Goal: Register for event/course

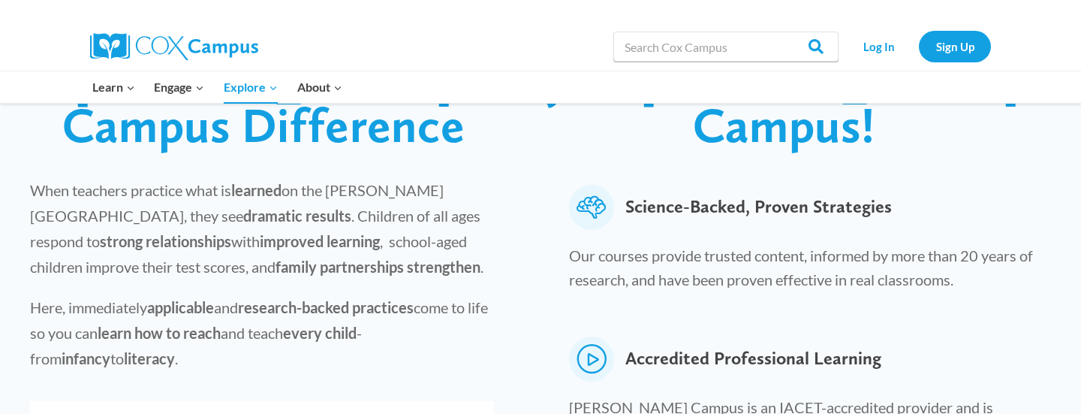
scroll to position [486, 0]
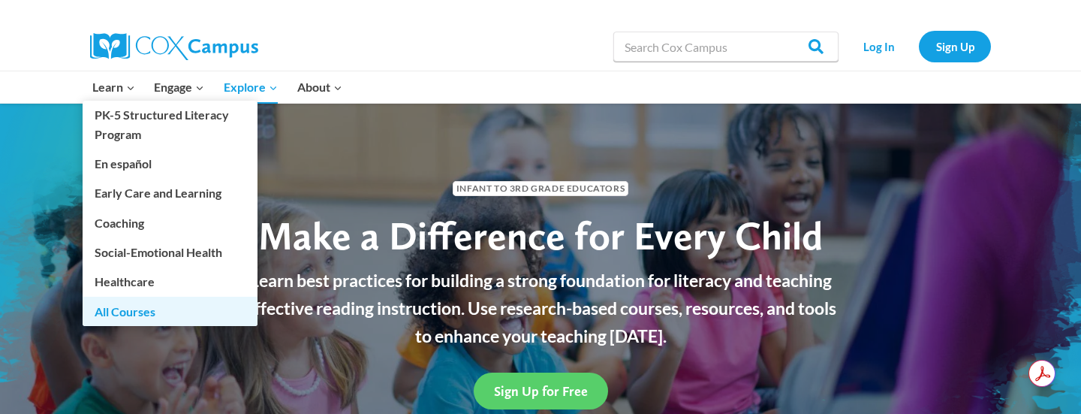
click at [107, 316] on link "All Courses" at bounding box center [170, 311] width 175 height 29
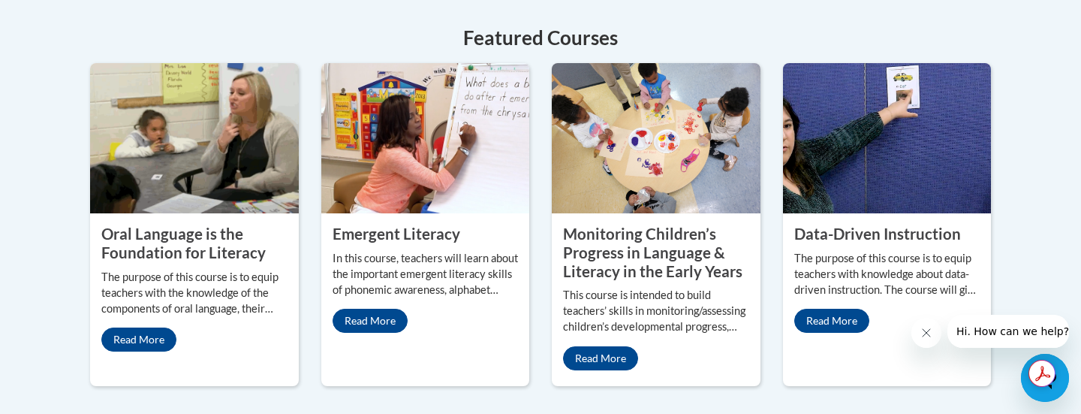
scroll to position [720, 0]
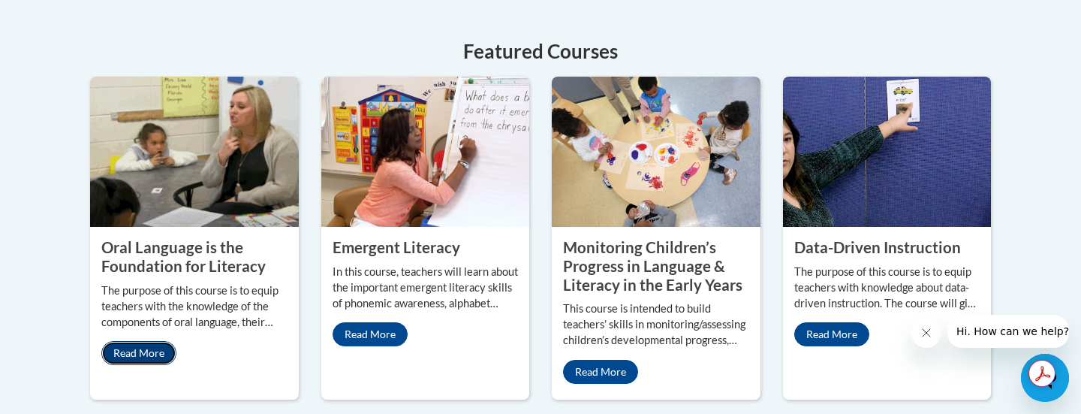
click at [150, 341] on link "Read More" at bounding box center [138, 353] width 75 height 24
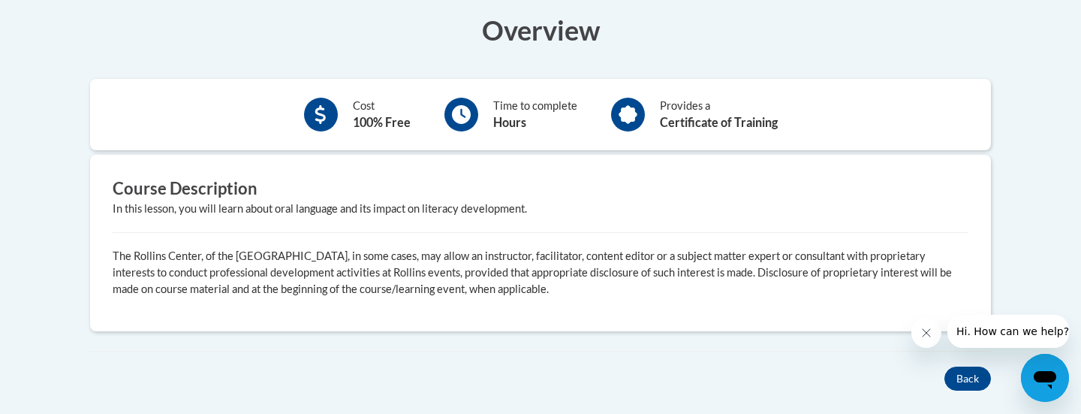
scroll to position [471, 0]
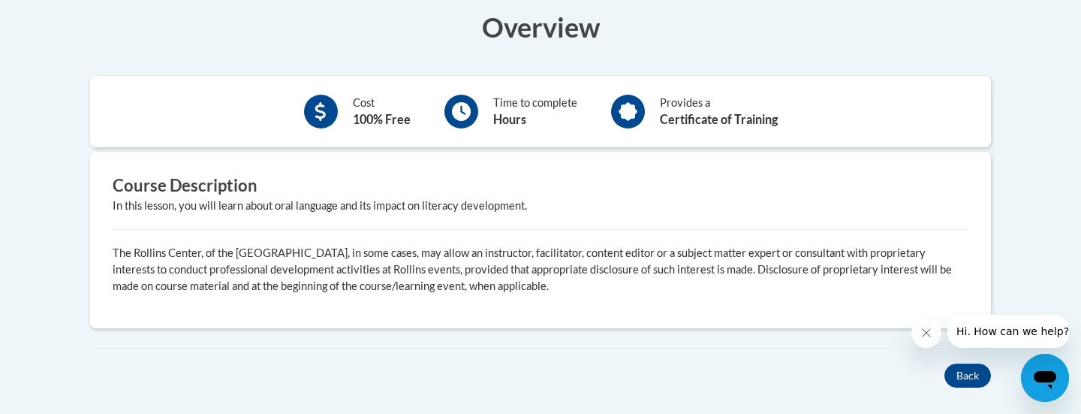
click at [472, 113] on div at bounding box center [461, 112] width 34 height 34
click at [509, 113] on b "Hours" at bounding box center [509, 119] width 33 height 14
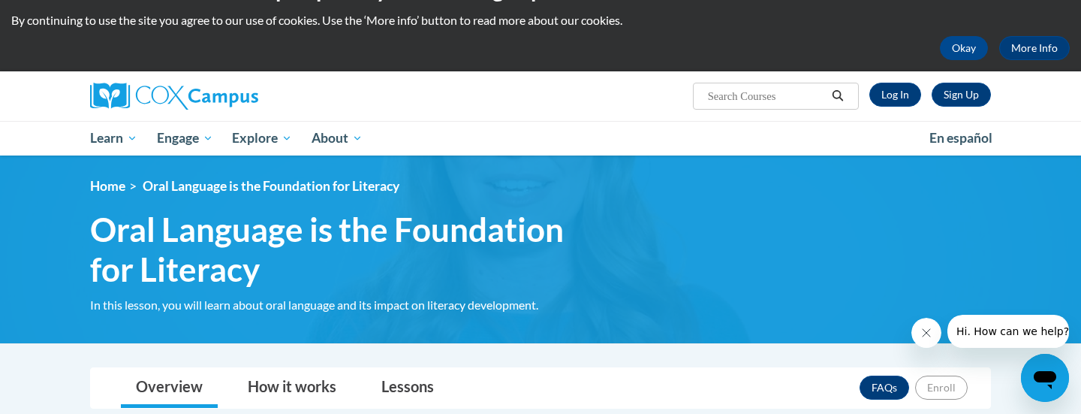
scroll to position [38, 0]
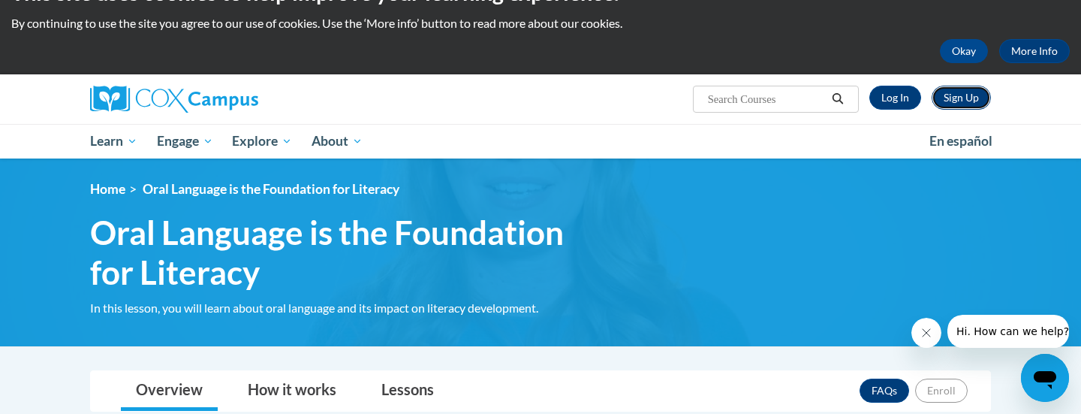
click at [960, 99] on link "Sign Up" at bounding box center [961, 98] width 59 height 24
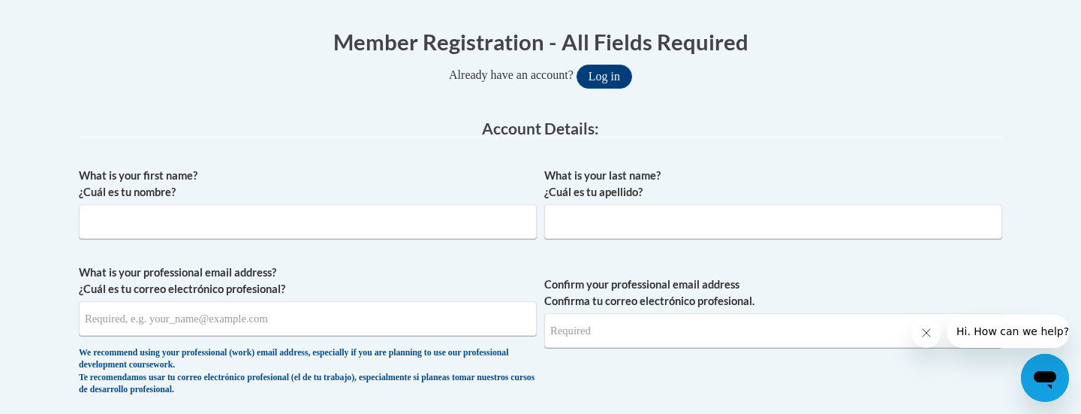
scroll to position [307, 0]
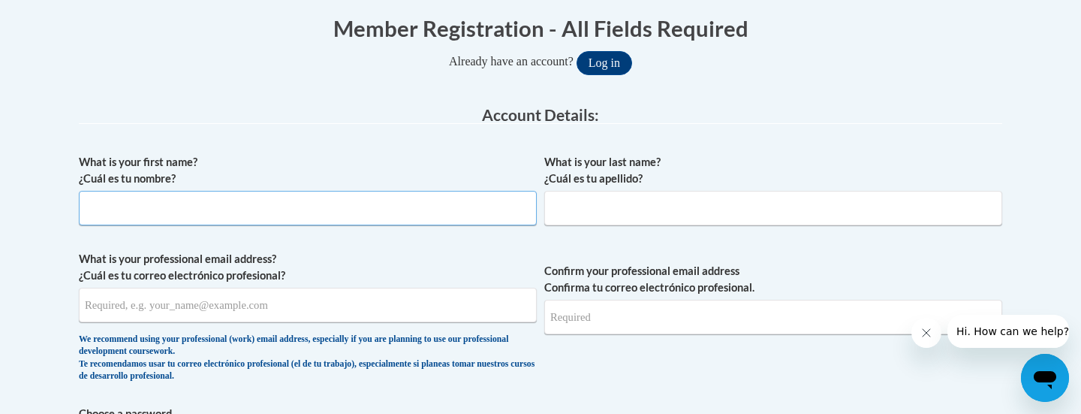
click at [147, 208] on input "What is your first name? ¿Cuál es tu nombre?" at bounding box center [308, 208] width 458 height 35
type input "Angela"
click at [414, 253] on label "What is your professional email address? ¿Cuál es tu correo electrónico profesi…" at bounding box center [308, 267] width 458 height 33
click at [414, 288] on input "What is your professional email address? ¿Cuál es tu correo electrónico profesi…" at bounding box center [308, 305] width 458 height 35
click at [607, 212] on input "What is your last name? ¿Cuál es tu apellido?" at bounding box center [773, 208] width 458 height 35
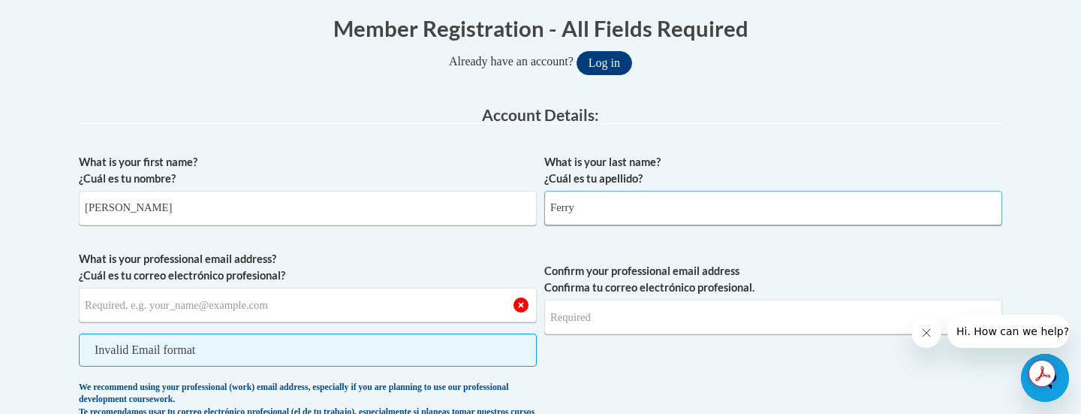
type input "Ferry"
click at [278, 311] on input "What is your professional email address? ¿Cuál es tu correo electrónico profesi…" at bounding box center [308, 305] width 458 height 35
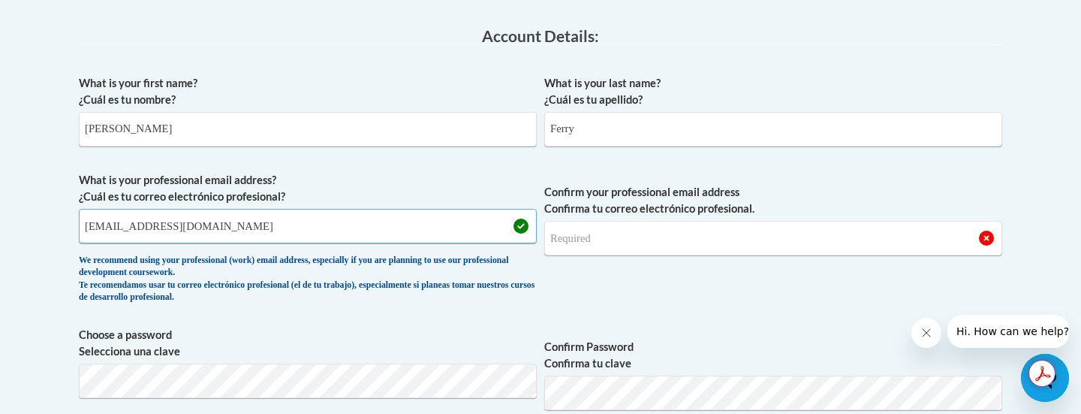
scroll to position [393, 0]
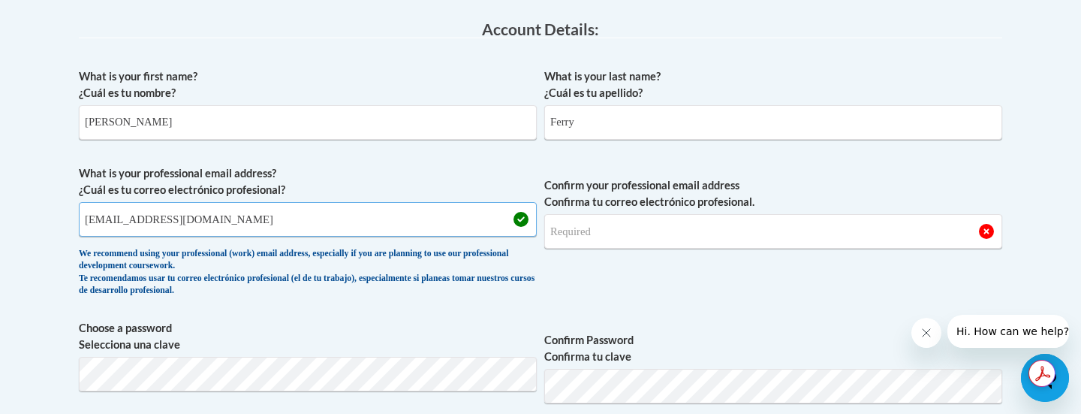
type input "aferry@stpaulsbeach.com"
click at [643, 233] on input "Confirm your professional email address Confirma tu correo electrónico profesio…" at bounding box center [773, 231] width 458 height 35
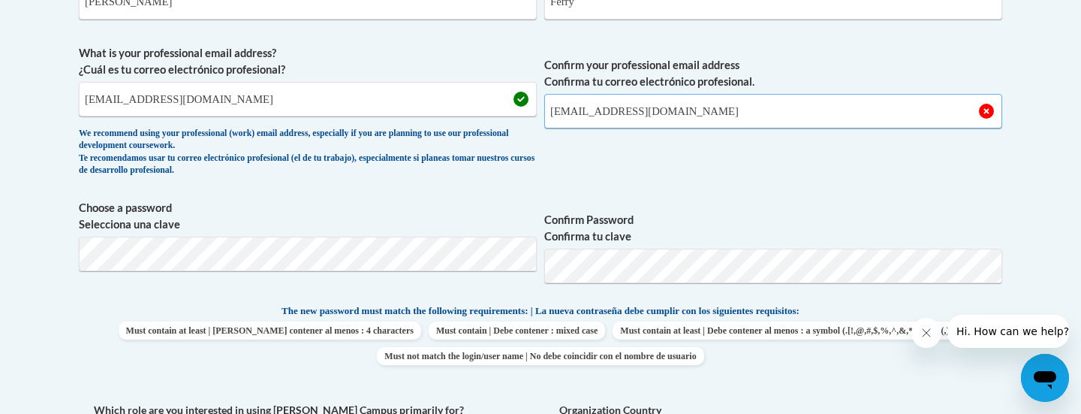
scroll to position [525, 0]
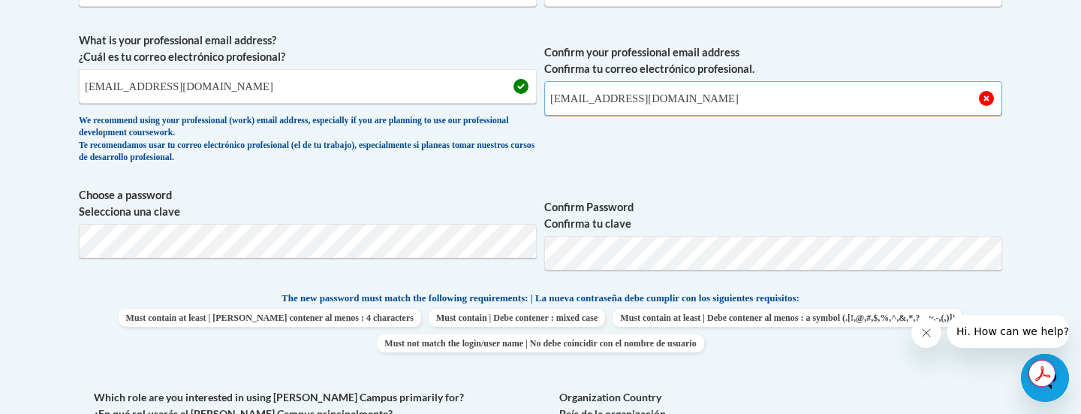
type input "aferry@stpaulsbeach.com"
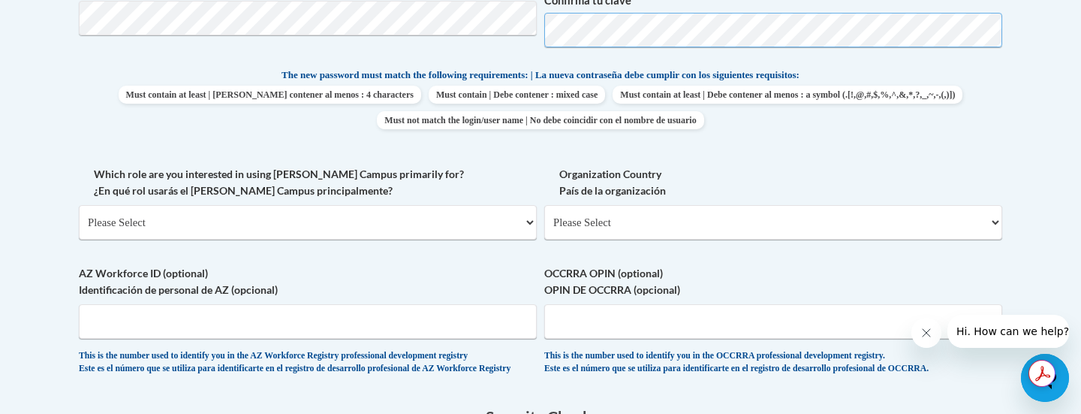
scroll to position [748, 0]
click at [529, 221] on select "Please Select College/University | Colegio/Universidad Community/Nonprofit Part…" at bounding box center [308, 223] width 458 height 35
select select "fbf2d438-af2f-41f8-98f1-81c410e29de3"
click at [79, 206] on select "Please Select College/University | Colegio/Universidad Community/Nonprofit Part…" at bounding box center [308, 223] width 458 height 35
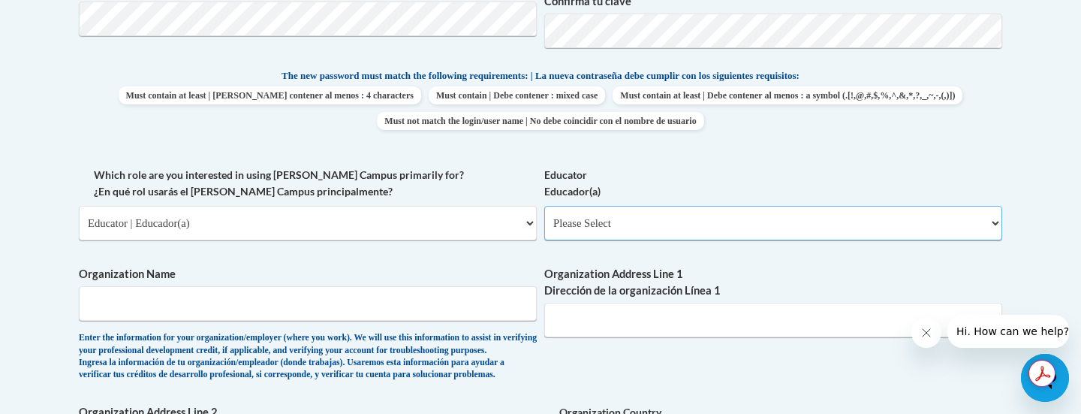
click at [996, 221] on select "Please Select Early Learning/Daycare Teacher/Family Home Care Provider | Maestr…" at bounding box center [773, 223] width 458 height 35
select select "5e2af403-4f2c-4e49-a02f-103e55d7b75b"
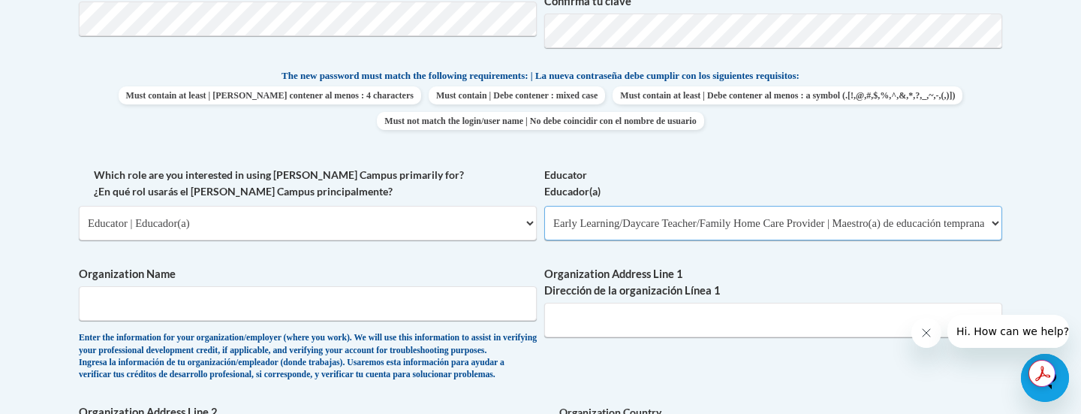
click at [544, 206] on select "Please Select Early Learning/Daycare Teacher/Family Home Care Provider | Maestr…" at bounding box center [773, 223] width 458 height 35
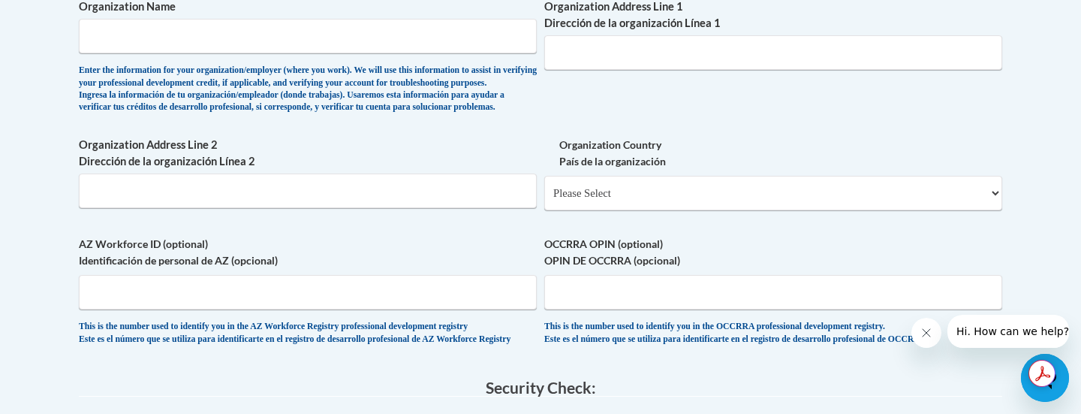
scroll to position [1019, 0]
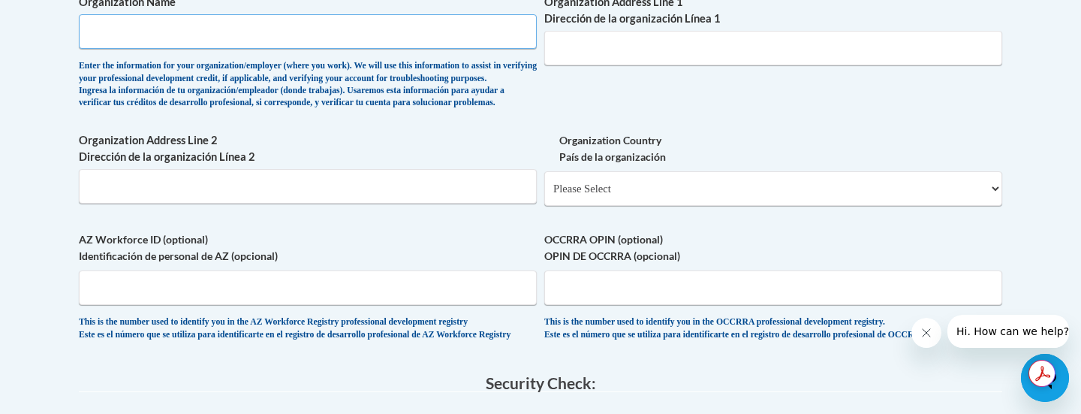
click at [156, 32] on input "Organization Name" at bounding box center [308, 31] width 458 height 35
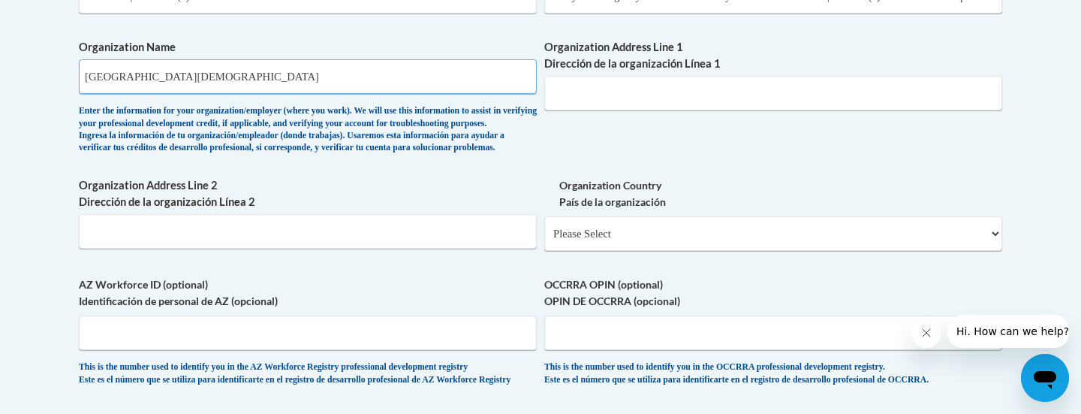
scroll to position [976, 0]
type input "St Paul's Catholic Early Learning Center"
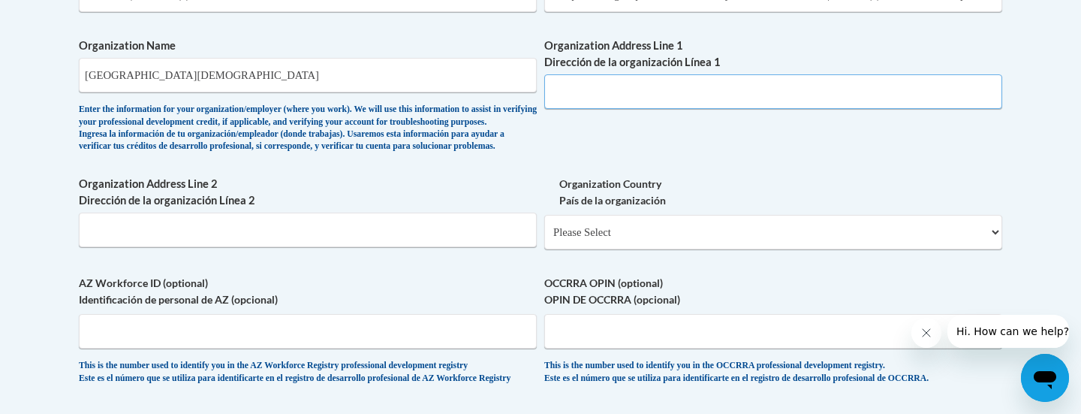
click at [598, 85] on input "Organization Address Line 1 Dirección de la organización Línea 1" at bounding box center [773, 91] width 458 height 35
type input "578 First Ave. N."
click at [120, 247] on input "Organization Address Line 2 Dirección de la organización Línea 2" at bounding box center [308, 229] width 458 height 35
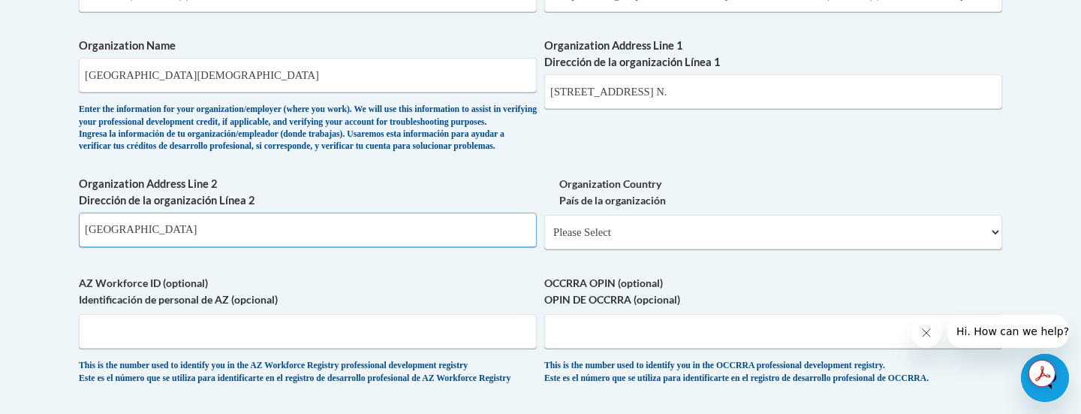
type input "Jacksonville, FL 32250"
click at [993, 249] on select "Please Select United States | Estados Unidos Outside of the United States | Fue…" at bounding box center [773, 232] width 458 height 35
select select "ad49bcad-a171-4b2e-b99c-48b446064914"
click at [544, 239] on select "Please Select United States | Estados Unidos Outside of the United States | Fue…" at bounding box center [773, 232] width 458 height 35
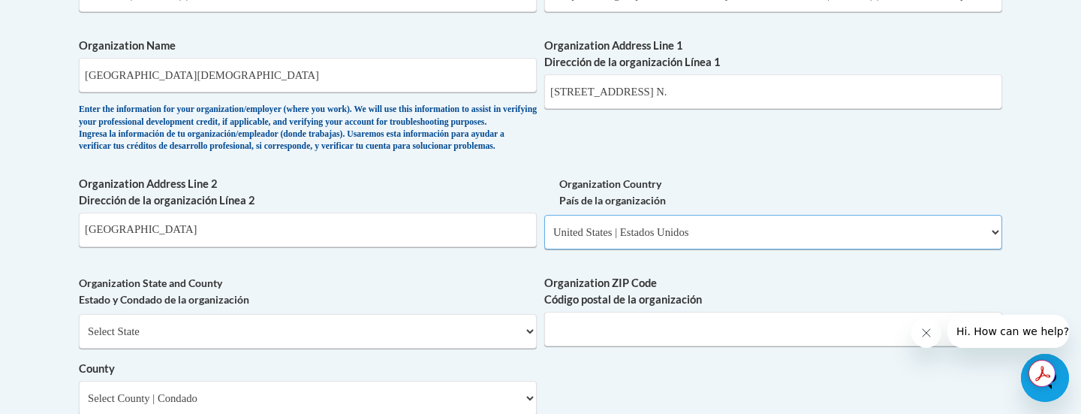
select select
click at [530, 348] on select "Select State Alabama Alaska Arizona Arkansas California Colorado Connecticut De…" at bounding box center [308, 331] width 458 height 35
select select "Florida"
click at [79, 339] on select "Select State Alabama Alaska Arizona Arkansas California Colorado Connecticut De…" at bounding box center [308, 331] width 458 height 35
click at [197, 247] on input "Jacksonville, FL 32250" at bounding box center [308, 229] width 458 height 35
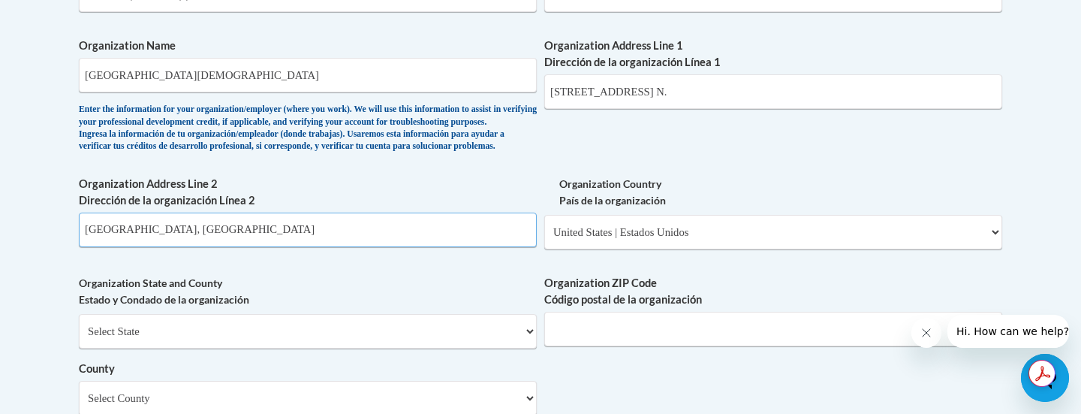
type input "Jacksonville, FL"
click at [566, 346] on input "Organization ZIP Code Código postal de la organización" at bounding box center [773, 329] width 458 height 35
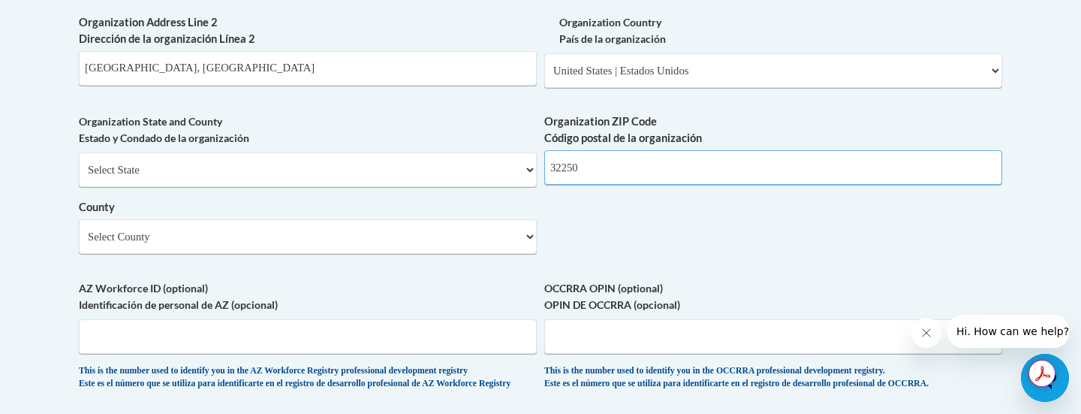
scroll to position [1143, 0]
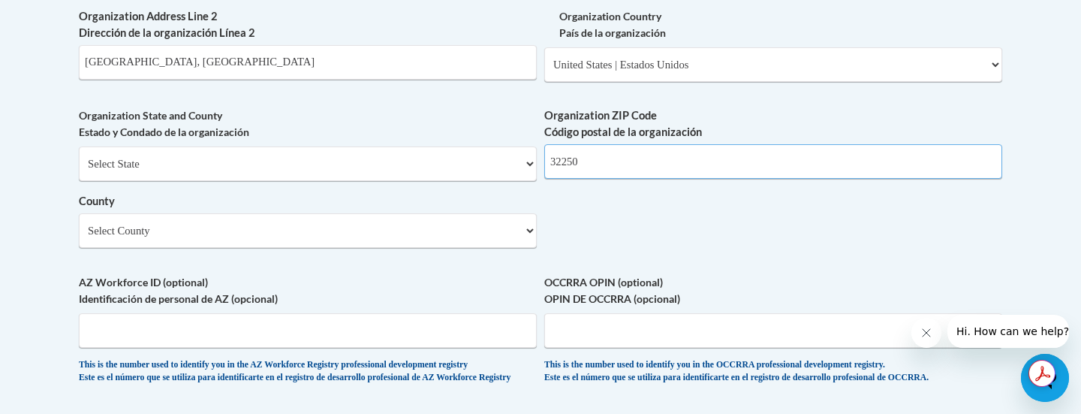
type input "32250"
click at [531, 248] on select "Select County Alachua Baker Bay Bradford Brevard Broward Calhoun Charlotte Citr…" at bounding box center [308, 230] width 458 height 35
select select "Duval"
click at [79, 238] on select "Select County Alachua Baker Bay Bradford Brevard Broward Calhoun Charlotte Citr…" at bounding box center [308, 230] width 458 height 35
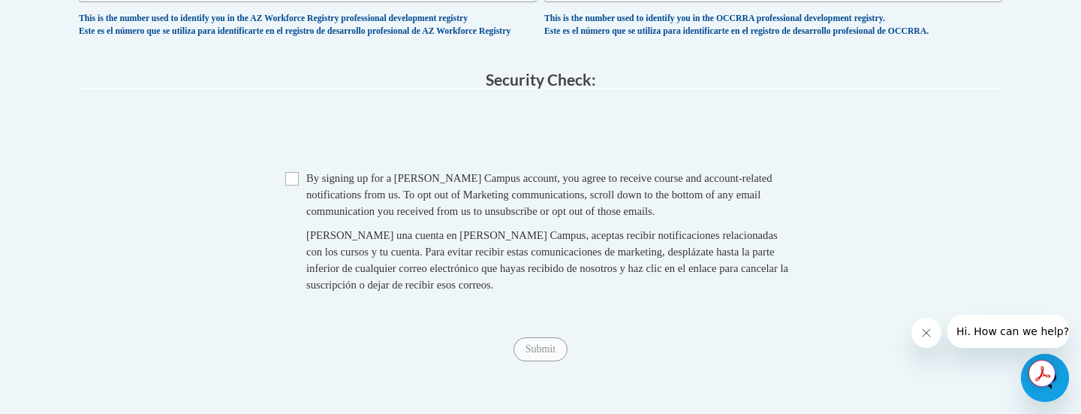
scroll to position [1490, 0]
click at [289, 185] on input "Checkbox" at bounding box center [292, 178] width 14 height 14
checkbox input "true"
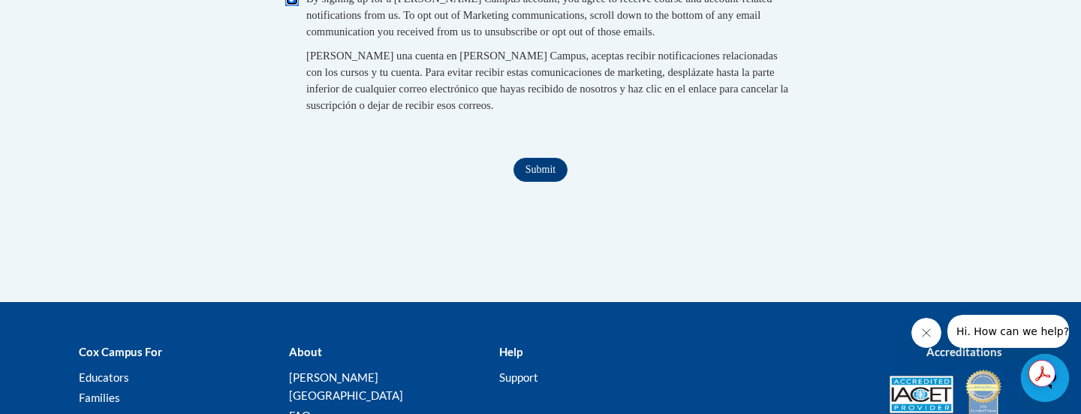
scroll to position [1673, 0]
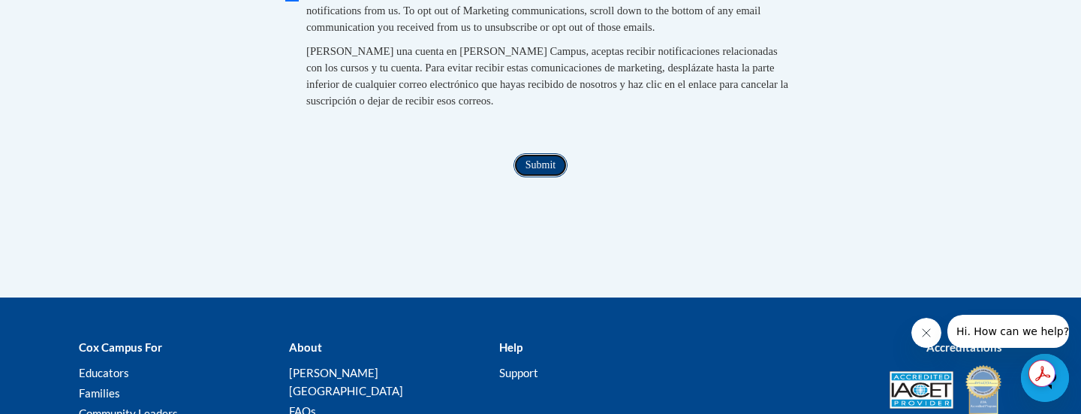
click at [544, 177] on input "Submit" at bounding box center [540, 165] width 54 height 24
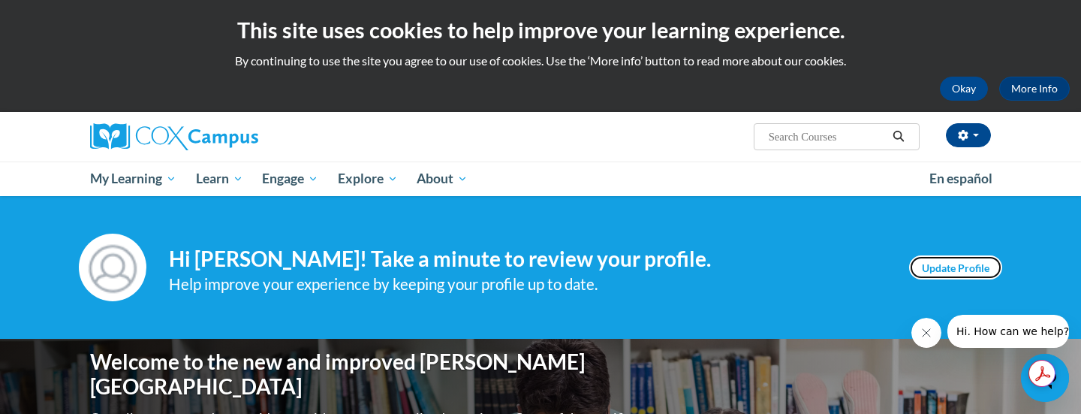
click at [942, 266] on link "Update Profile" at bounding box center [955, 267] width 93 height 24
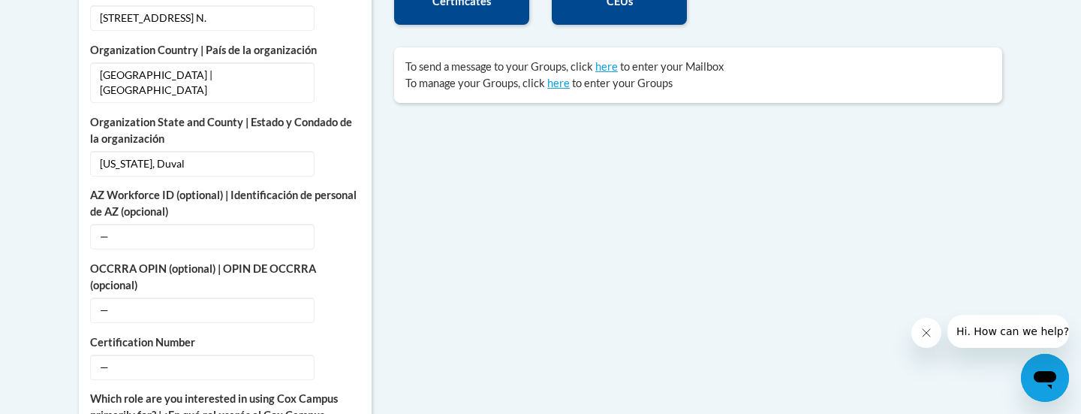
scroll to position [666, 0]
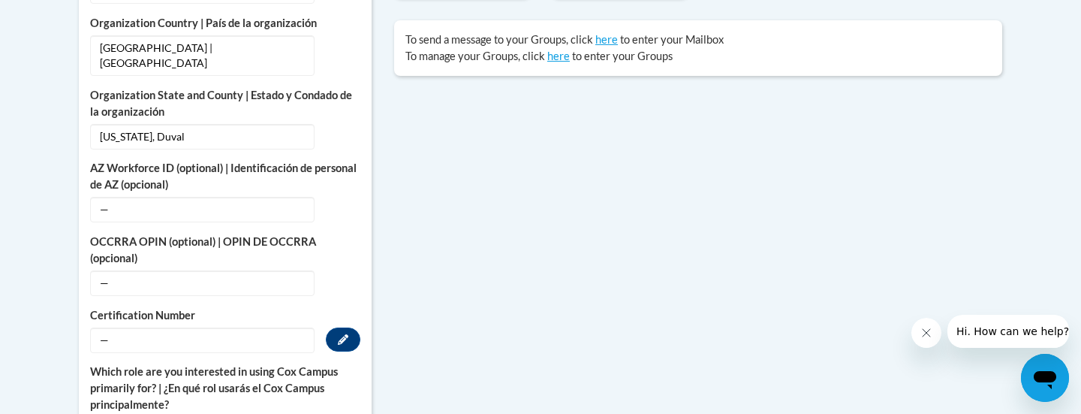
click at [125, 327] on span "—" at bounding box center [202, 340] width 224 height 26
click at [126, 327] on span "—" at bounding box center [202, 340] width 224 height 26
click at [116, 327] on span "—" at bounding box center [202, 340] width 224 height 26
click at [103, 327] on span "—" at bounding box center [202, 340] width 224 height 26
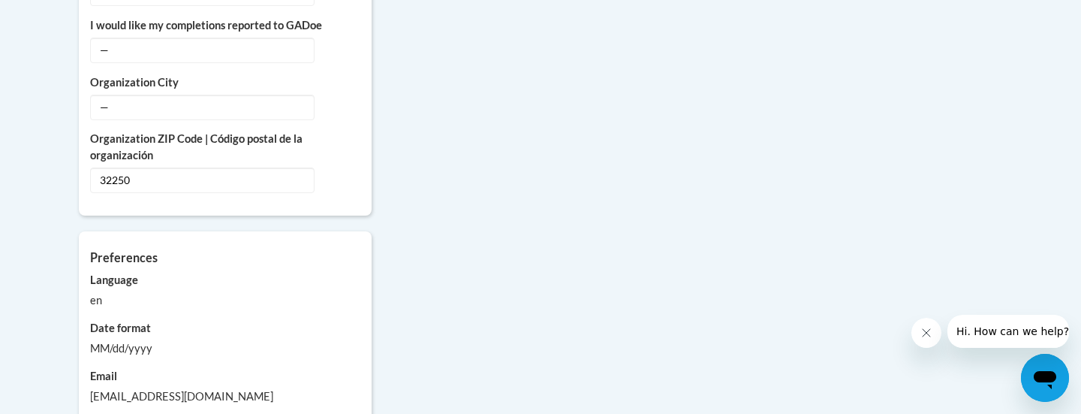
scroll to position [1320, 0]
click at [103, 291] on div "en" at bounding box center [225, 299] width 270 height 17
click at [95, 291] on div "en" at bounding box center [225, 299] width 270 height 17
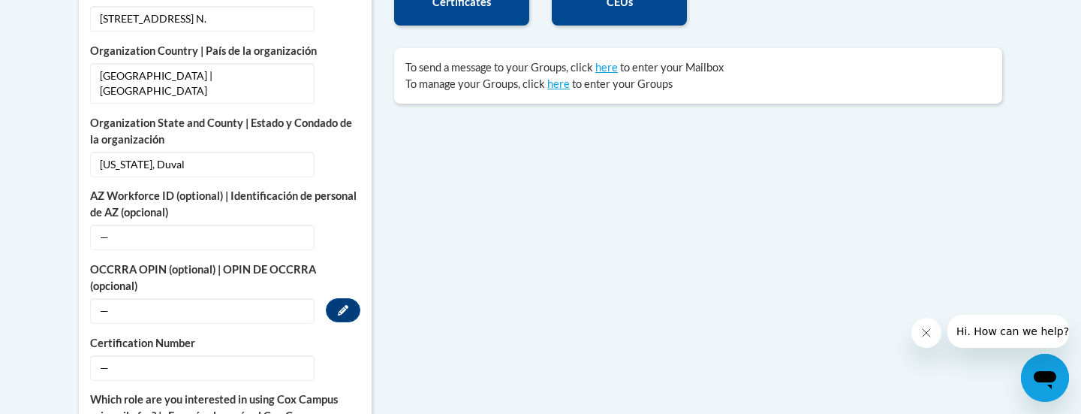
scroll to position [642, 0]
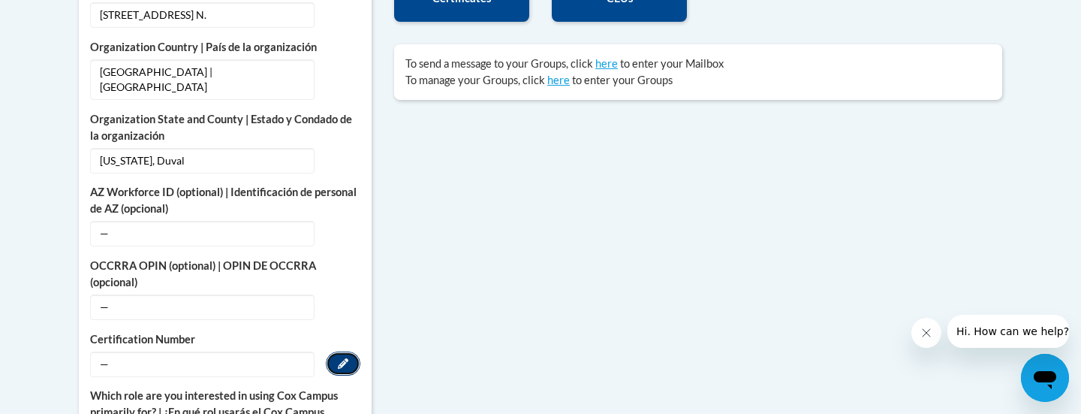
click at [340, 354] on button "Edit" at bounding box center [343, 363] width 35 height 24
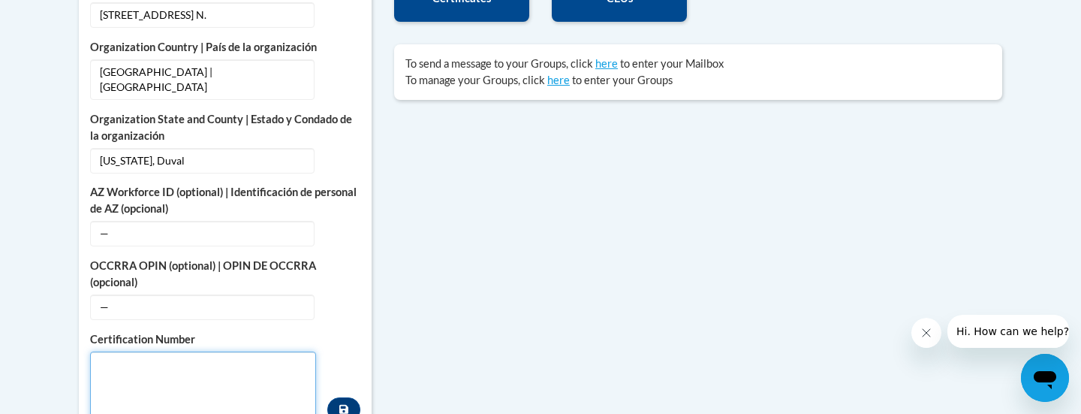
click at [108, 357] on textarea "Custom profile fields" at bounding box center [203, 386] width 226 height 71
type textarea "D"
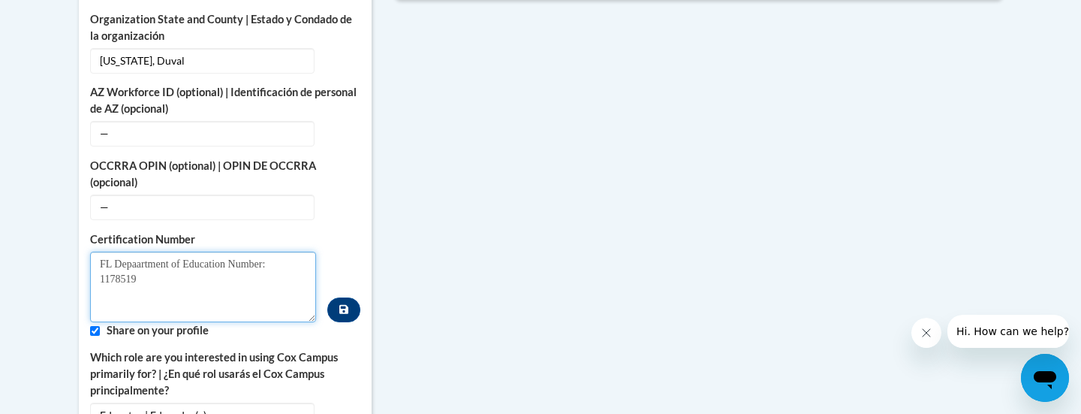
scroll to position [751, 0]
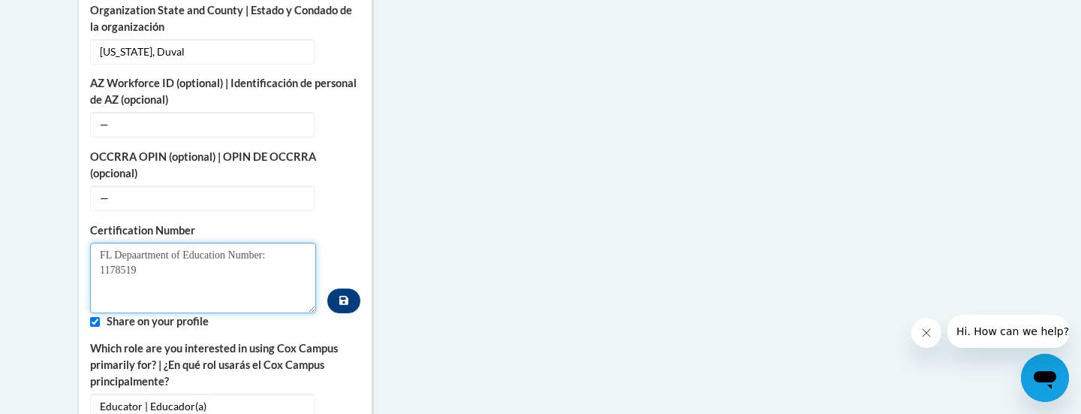
click at [137, 242] on textarea "FL Depaartment of Education Number: 1178519" at bounding box center [203, 277] width 226 height 71
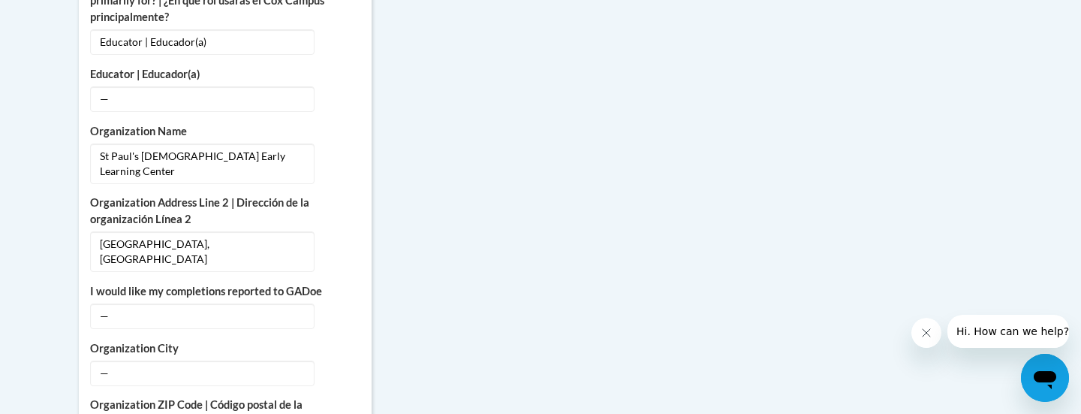
scroll to position [1148, 0]
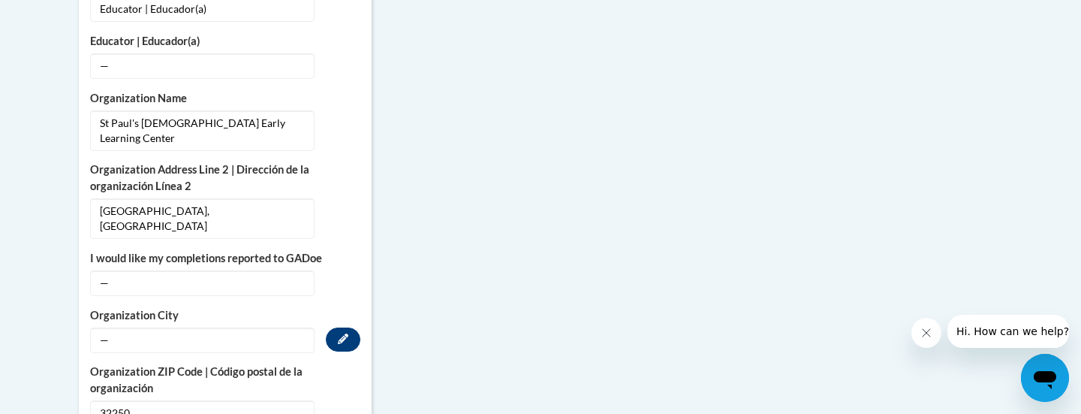
type textarea "FL Department of Education Number: 1178519"
click at [345, 333] on icon "Custom profile fields" at bounding box center [343, 338] width 11 height 11
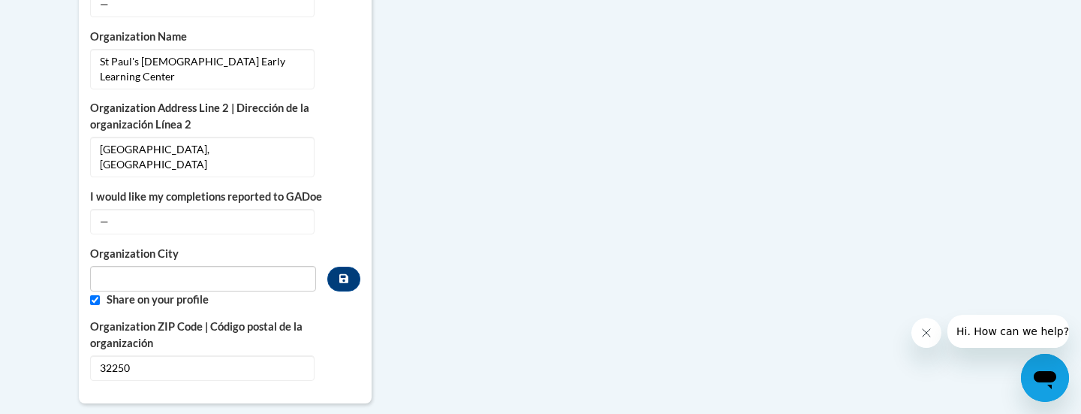
scroll to position [1086, 0]
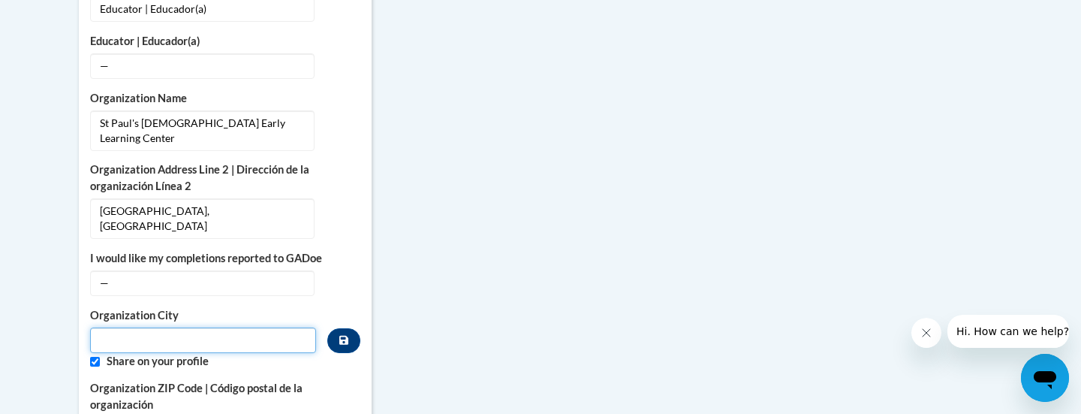
click at [141, 327] on input "Metadata input" at bounding box center [203, 340] width 226 height 26
type input "Jacksonville Beach"
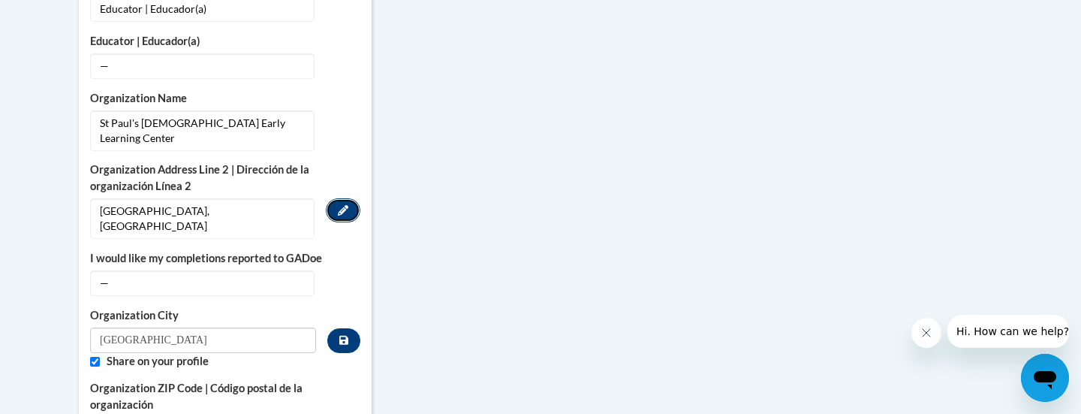
click at [340, 205] on icon "Custom profile fields" at bounding box center [343, 210] width 11 height 11
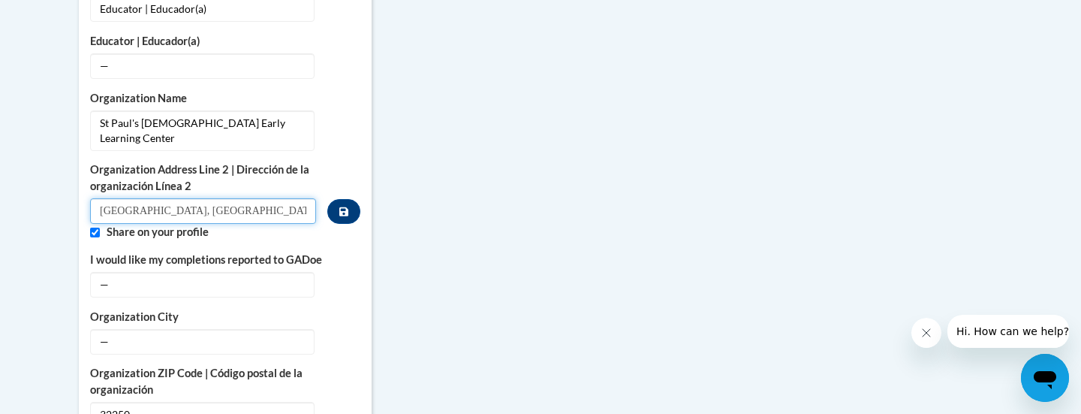
click at [176, 198] on input "Jacksonville, FL" at bounding box center [203, 211] width 226 height 26
type input "J"
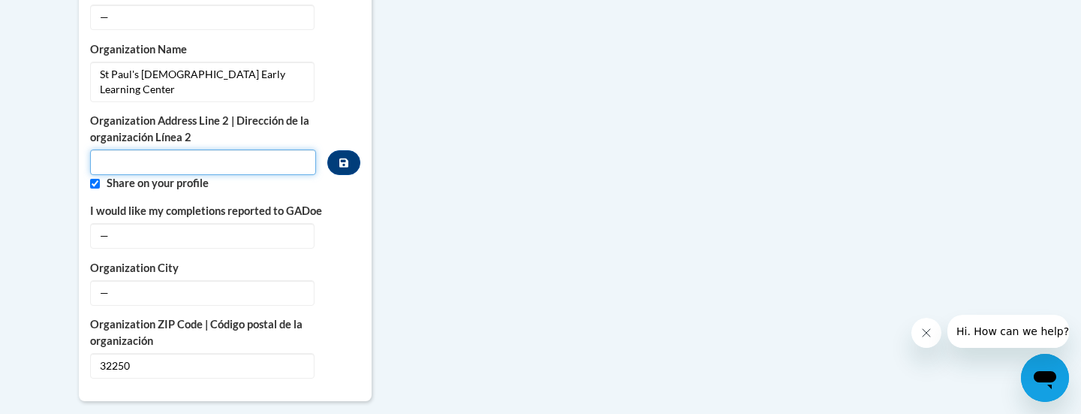
scroll to position [1137, 0]
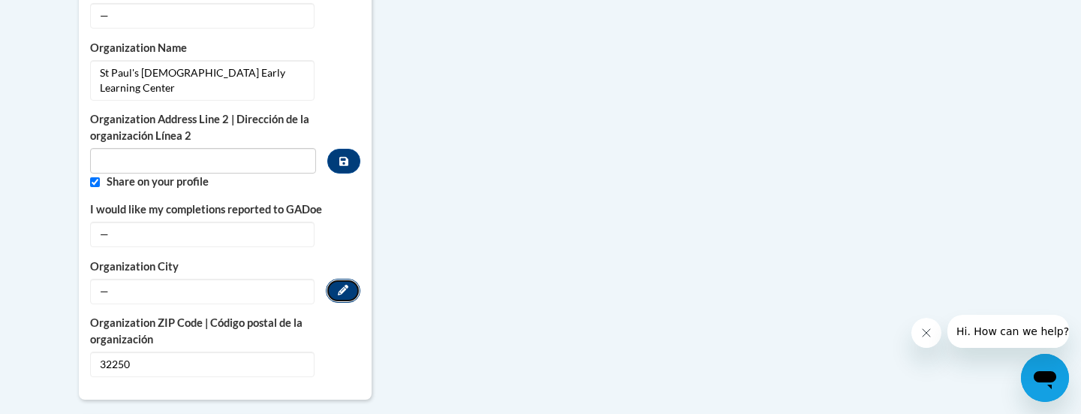
click at [339, 285] on icon "Custom profile fields" at bounding box center [343, 290] width 11 height 11
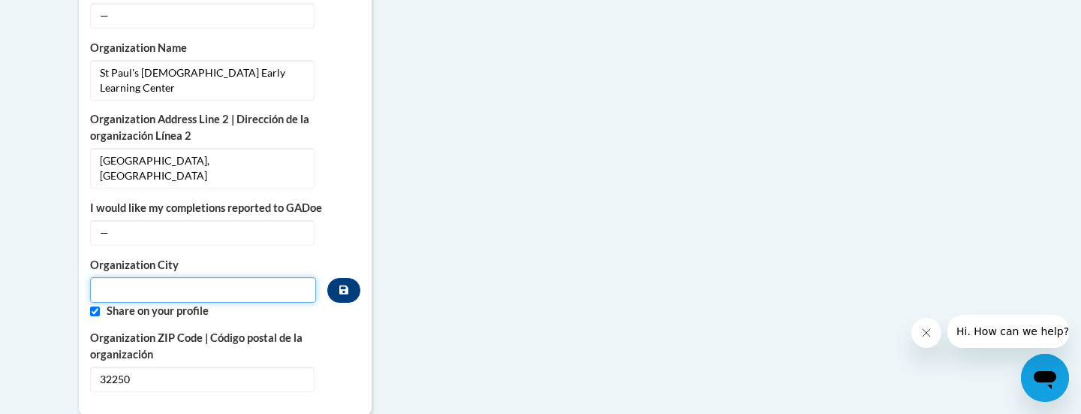
click at [109, 277] on input "Metadata input" at bounding box center [203, 290] width 226 height 26
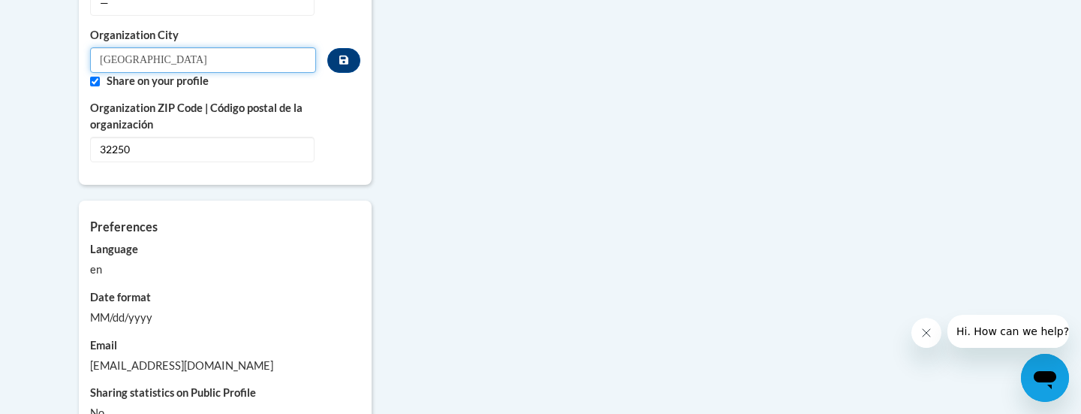
scroll to position [1369, 0]
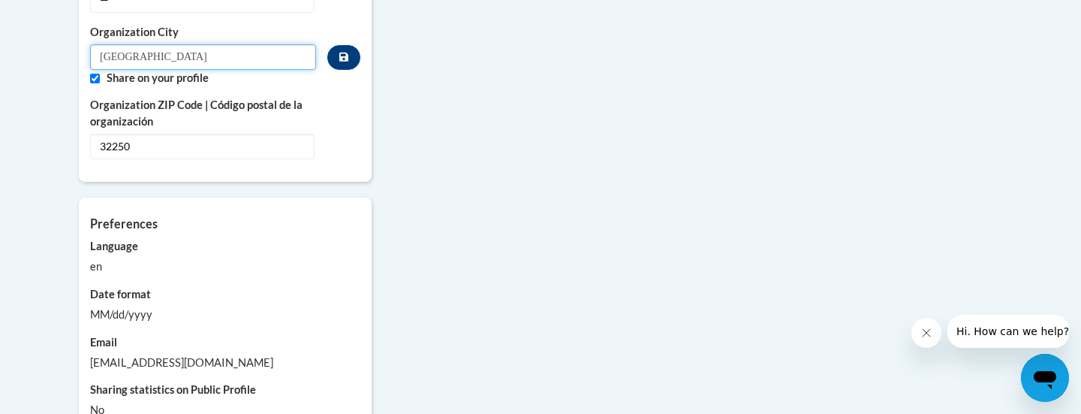
type input "Jacksonville Beach"
click at [99, 258] on div "en" at bounding box center [225, 266] width 270 height 17
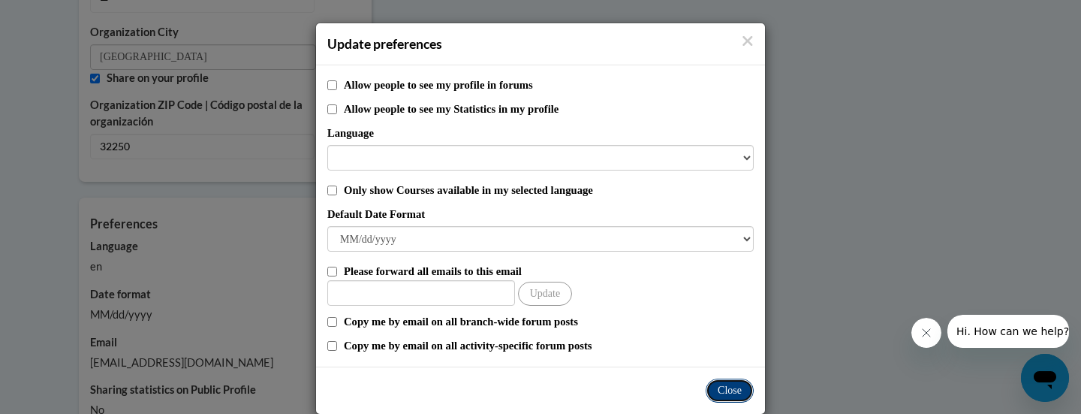
click at [736, 390] on button "Close" at bounding box center [730, 390] width 48 height 24
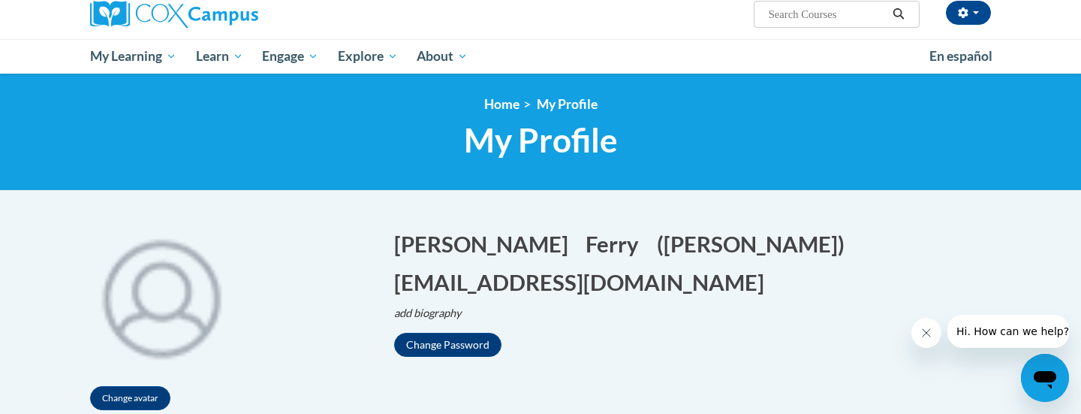
scroll to position [0, 0]
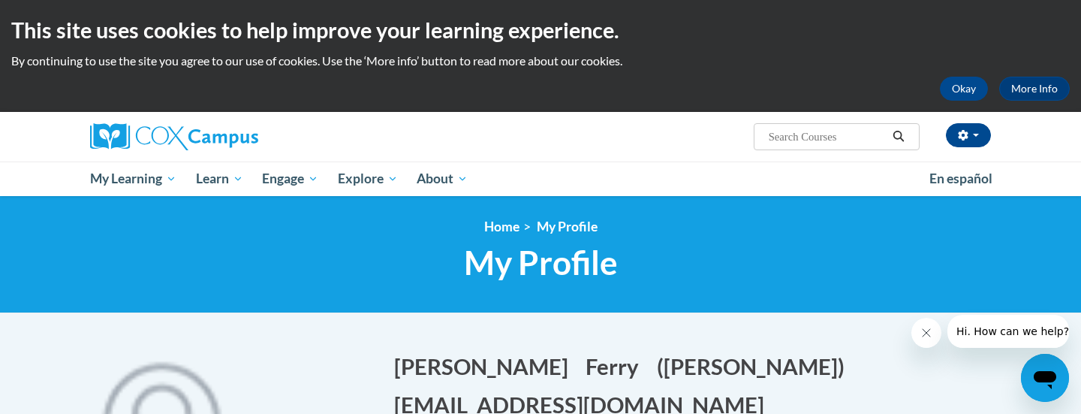
click at [880, 137] on input "Search..." at bounding box center [827, 137] width 120 height 18
click at [957, 89] on button "Okay" at bounding box center [964, 89] width 48 height 24
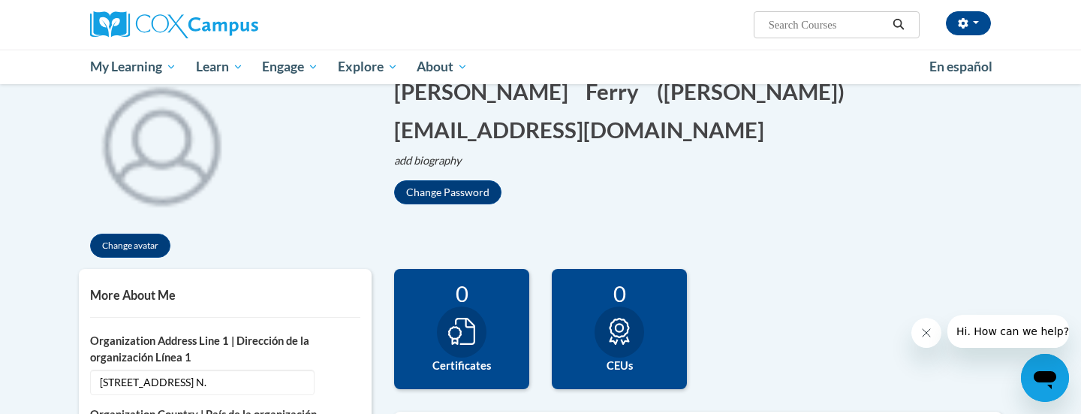
scroll to position [165, 0]
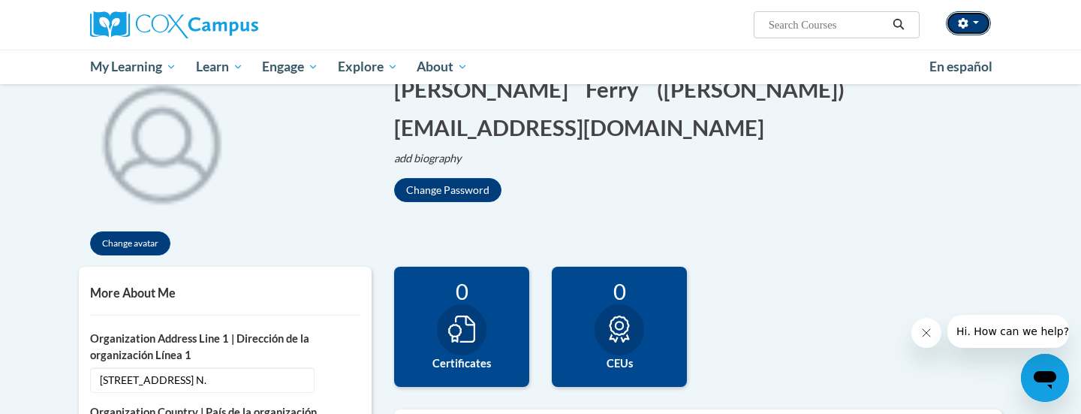
click at [981, 23] on button "button" at bounding box center [968, 23] width 45 height 24
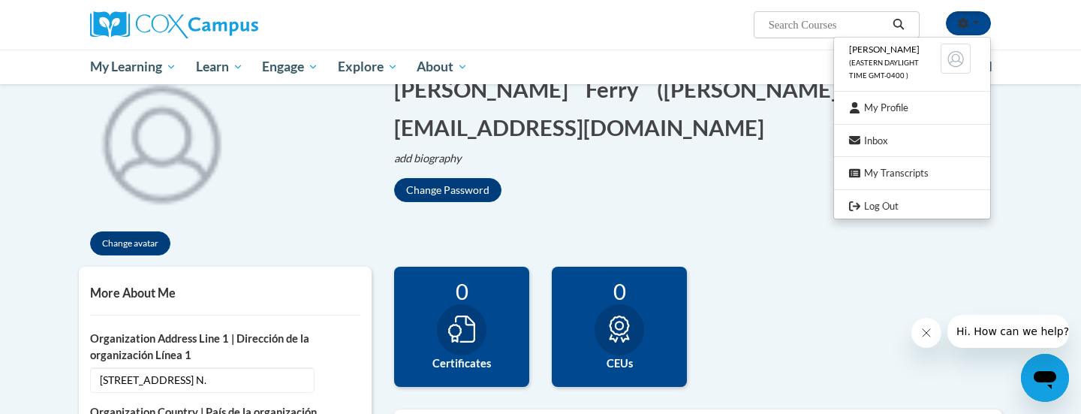
click at [676, 220] on div "Change avatar Angela Edit Screen Name Angela Save Ferry Edit Screen Name Ferry …" at bounding box center [541, 163] width 946 height 208
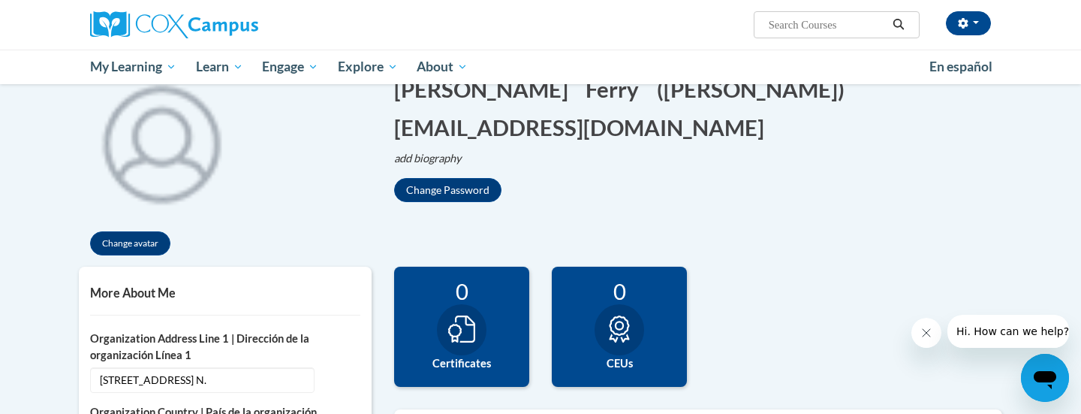
click at [398, 336] on div "0 Certificates" at bounding box center [461, 326] width 135 height 120
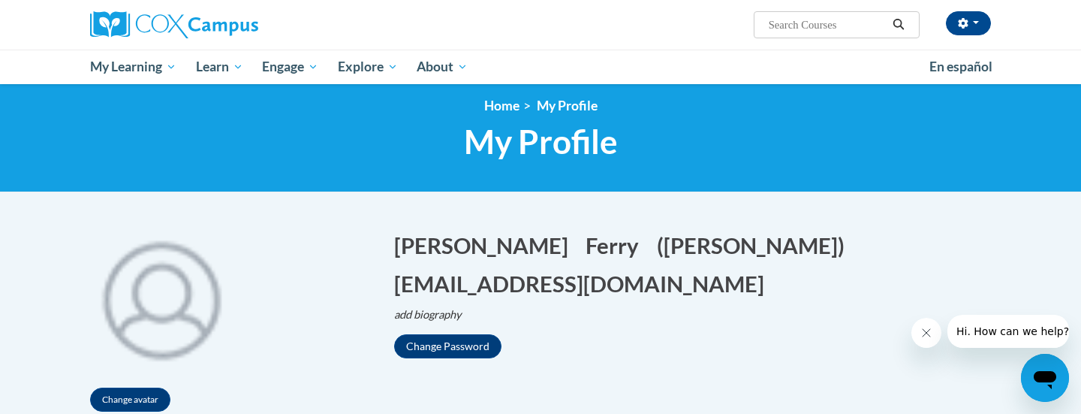
scroll to position [0, 0]
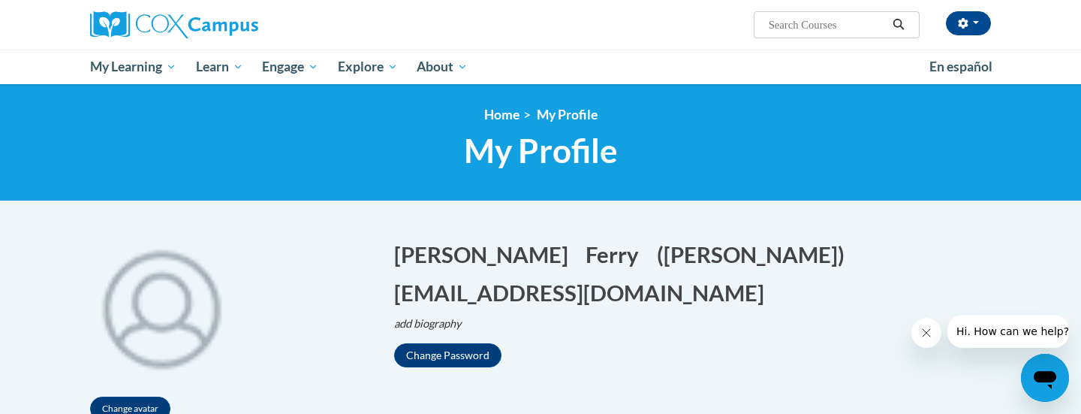
click at [898, 24] on icon "Search" at bounding box center [899, 24] width 14 height 11
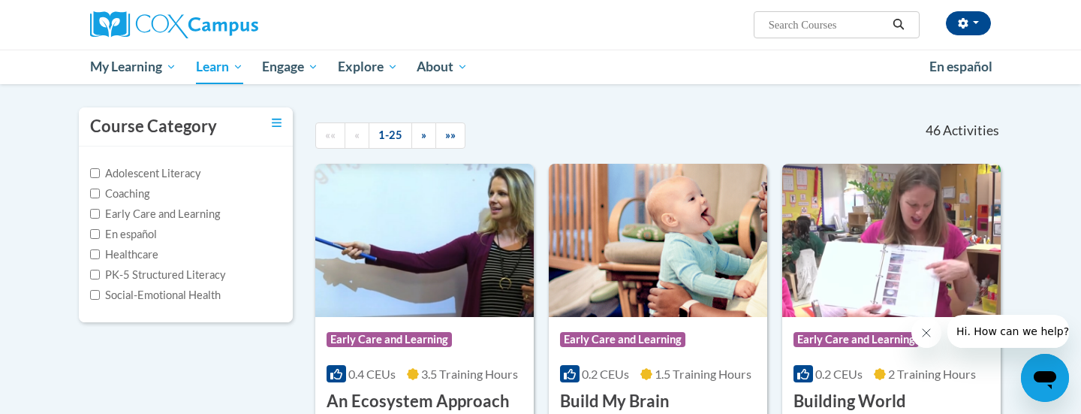
scroll to position [137, 0]
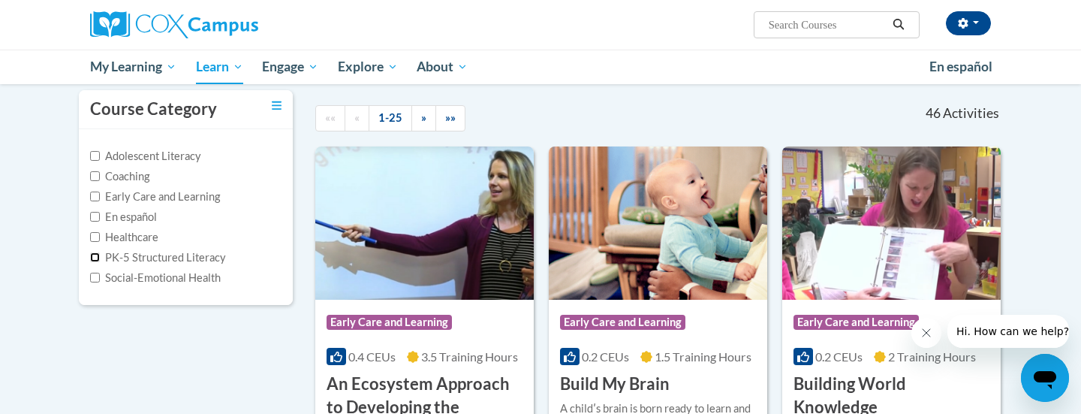
click at [96, 258] on input "PK-5 Structured Literacy" at bounding box center [95, 257] width 10 height 10
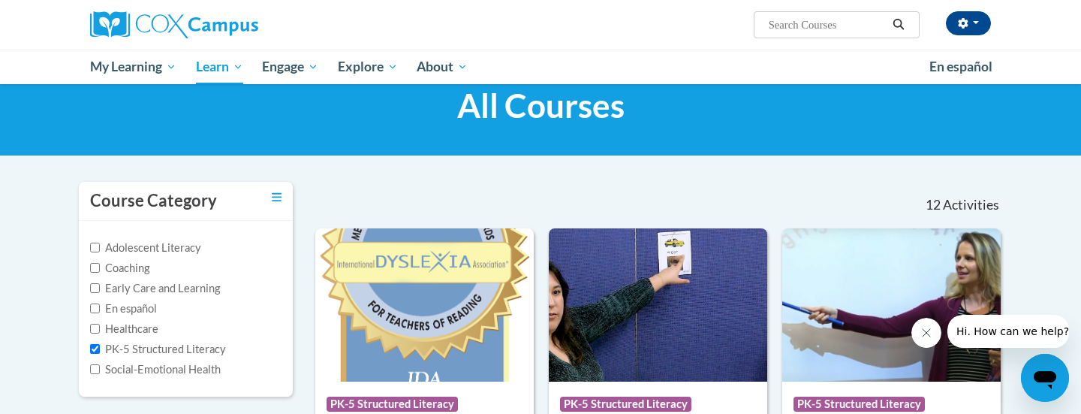
scroll to position [40, 0]
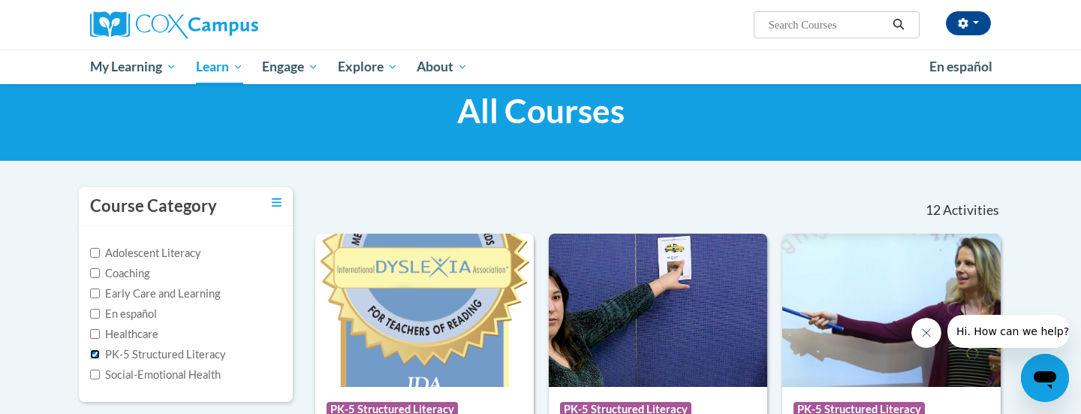
click at [93, 352] on input "PK-5 Structured Literacy" at bounding box center [95, 354] width 10 height 10
checkbox input "false"
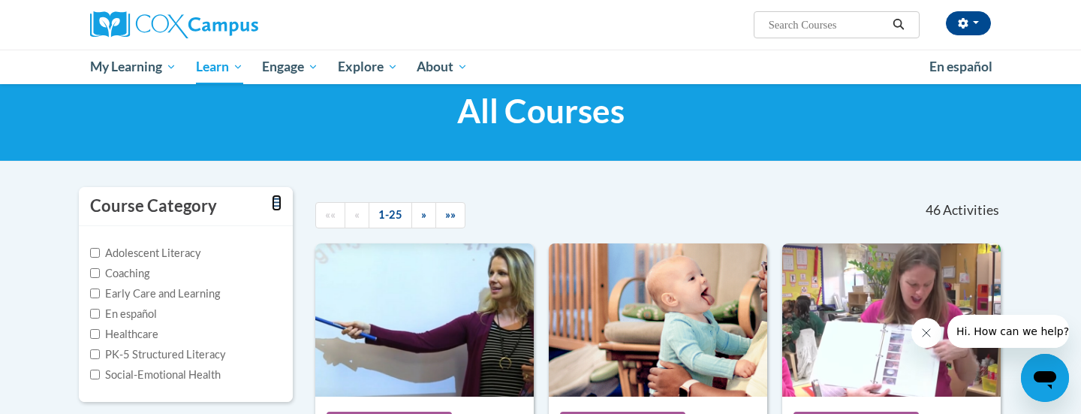
click at [277, 202] on icon "Toggle collapse" at bounding box center [277, 202] width 10 height 8
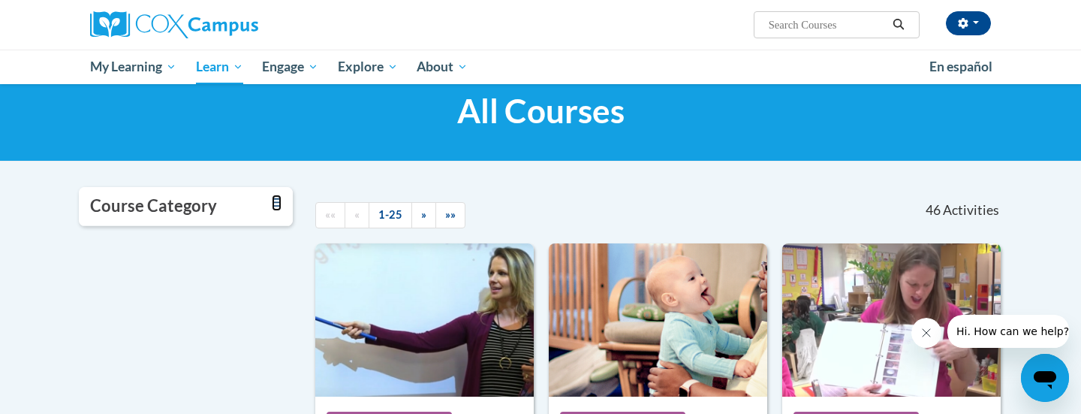
click at [277, 203] on icon "Toggle collapse" at bounding box center [277, 202] width 10 height 8
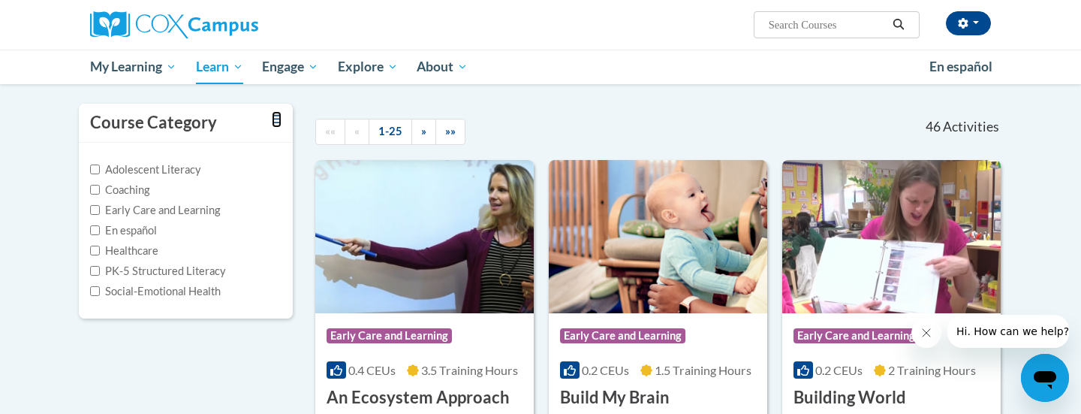
scroll to position [122, 0]
click at [95, 209] on input "Early Care and Learning" at bounding box center [95, 211] width 10 height 10
checkbox input "true"
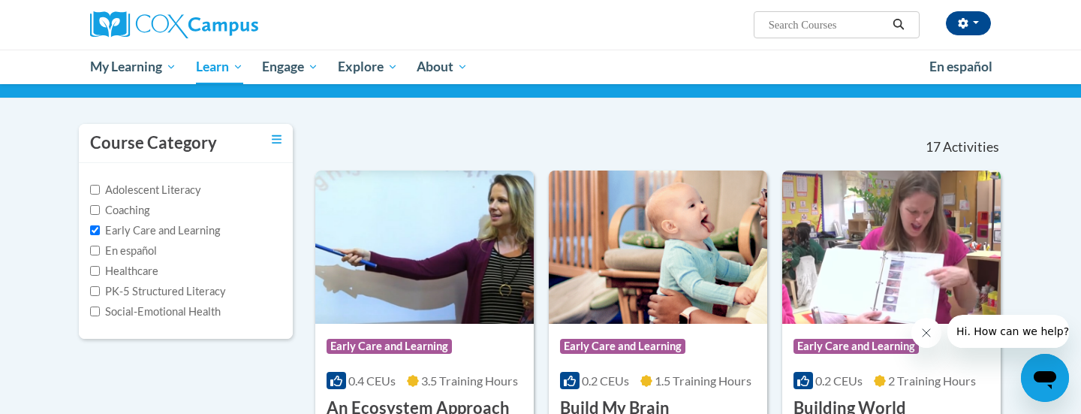
scroll to position [72, 0]
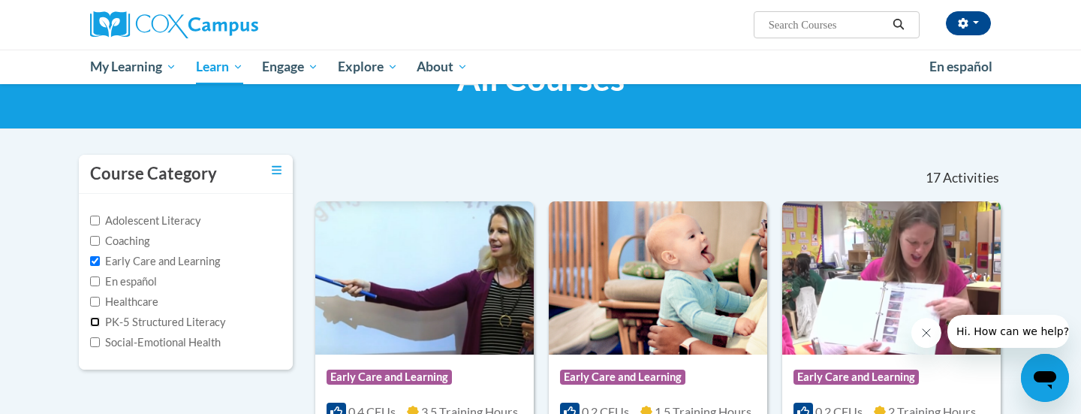
click at [95, 321] on input "PK-5 Structured Literacy" at bounding box center [95, 322] width 10 height 10
checkbox input "true"
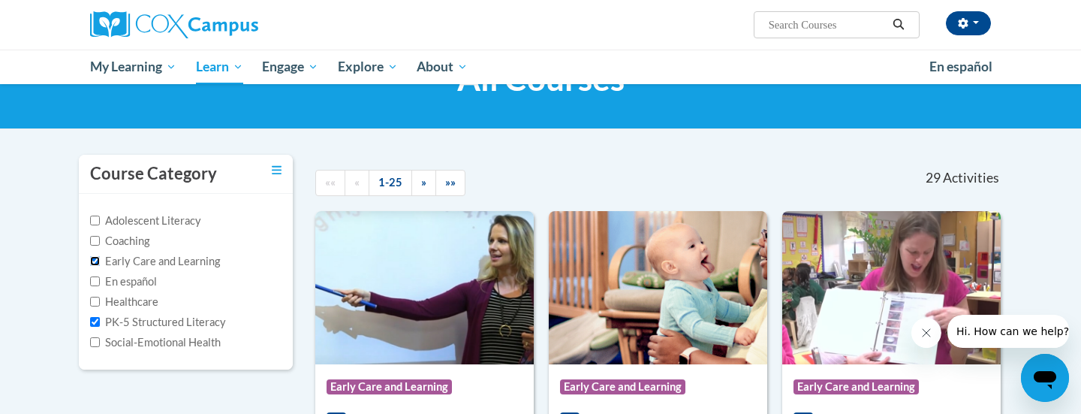
click at [95, 257] on input "Early Care and Learning" at bounding box center [95, 261] width 10 height 10
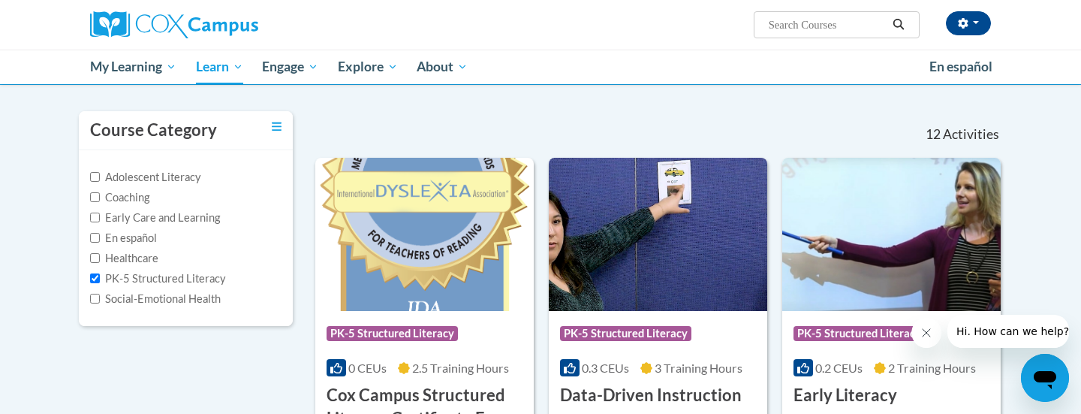
scroll to position [118, 0]
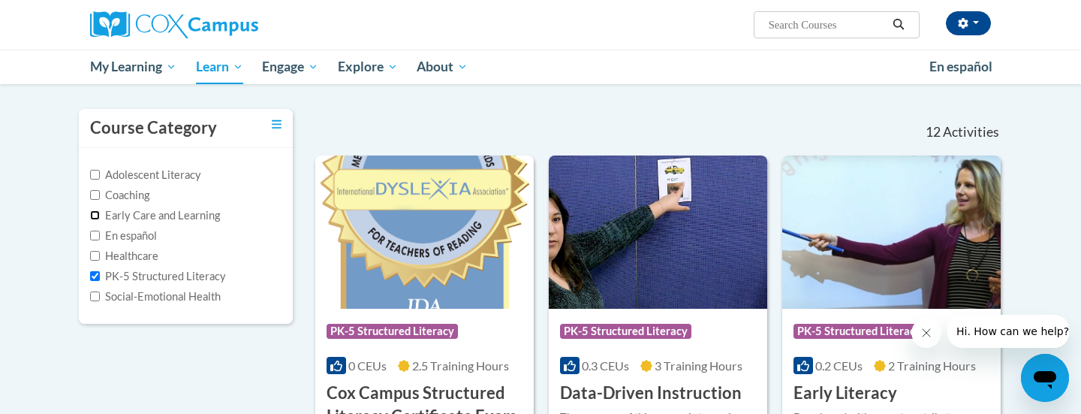
click at [95, 214] on input "Early Care and Learning" at bounding box center [95, 215] width 10 height 10
checkbox input "true"
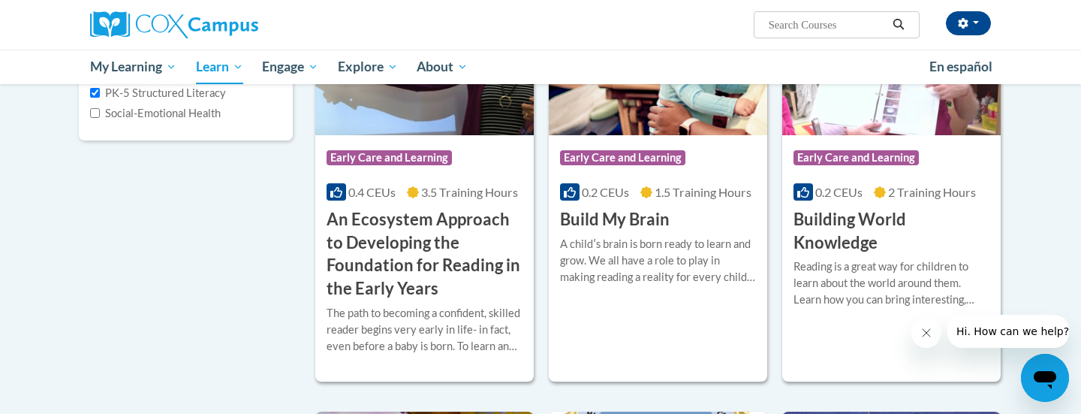
scroll to position [298, 0]
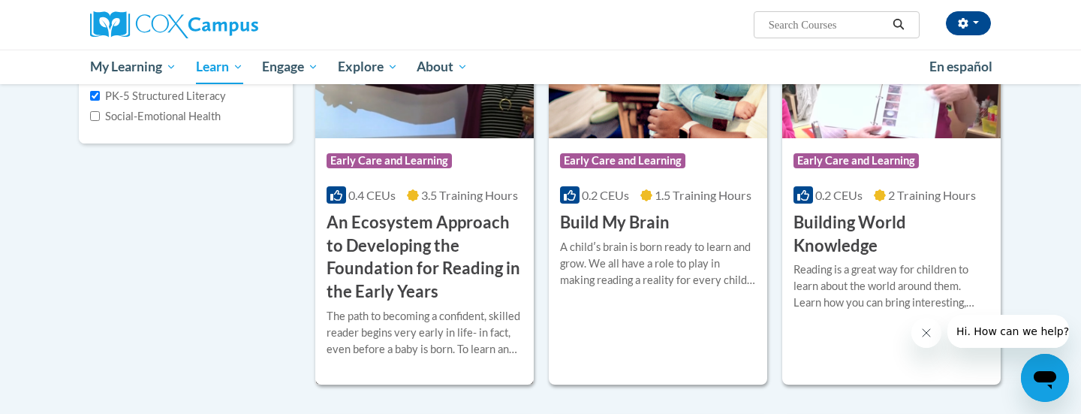
click at [489, 346] on div "The path to becoming a confident, skilled reader begins very early in life- in …" at bounding box center [425, 333] width 196 height 50
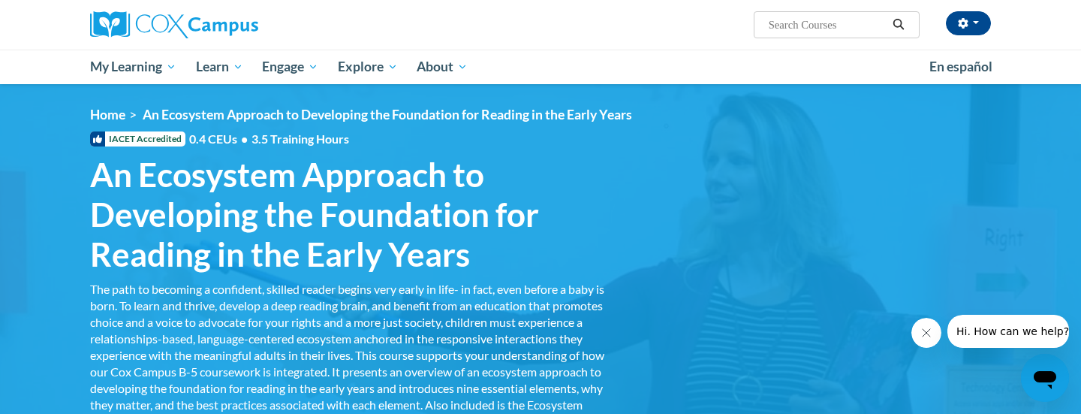
scroll to position [2, 0]
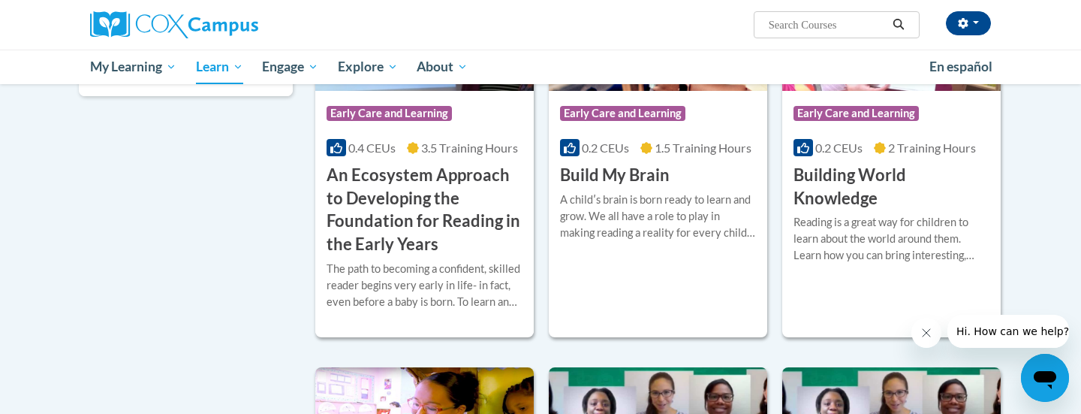
scroll to position [337, 0]
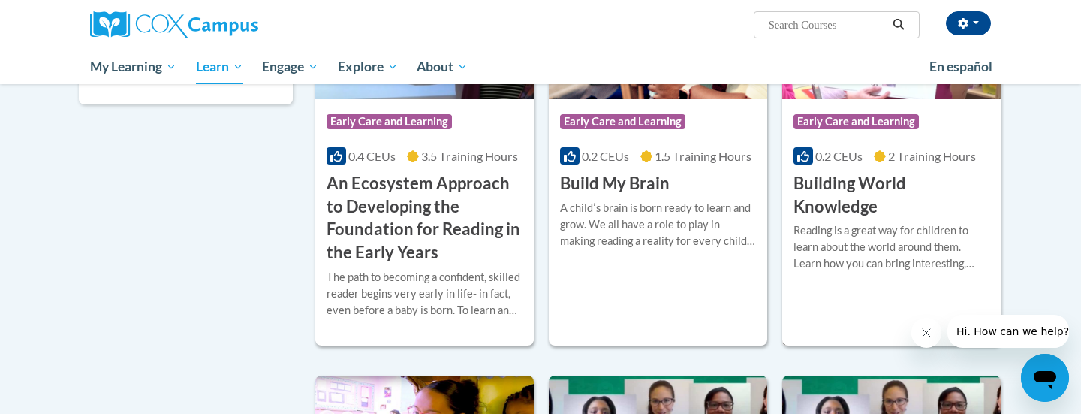
click at [881, 187] on h3 "Building World Knowledge" at bounding box center [891, 195] width 196 height 47
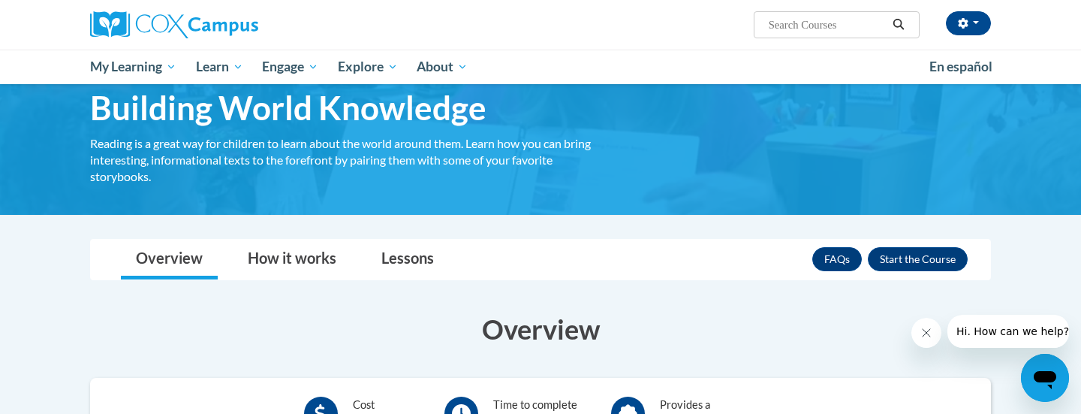
scroll to position [65, 0]
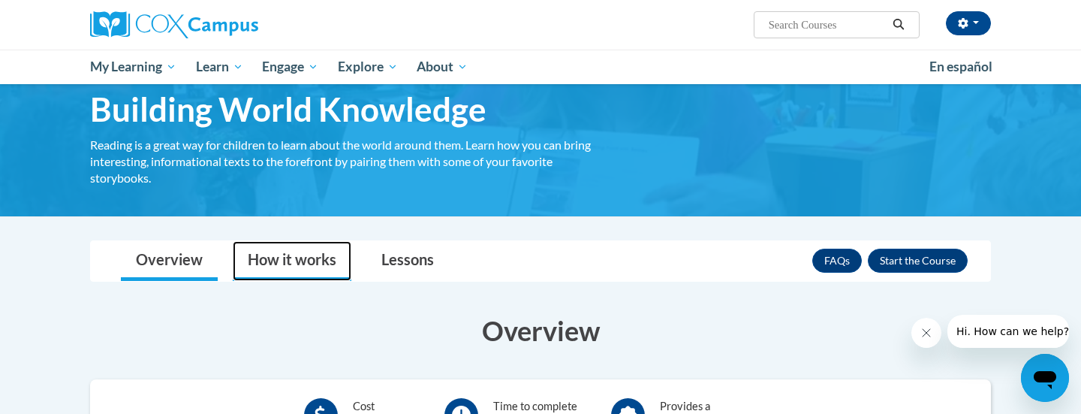
click at [257, 264] on link "How it works" at bounding box center [292, 261] width 119 height 40
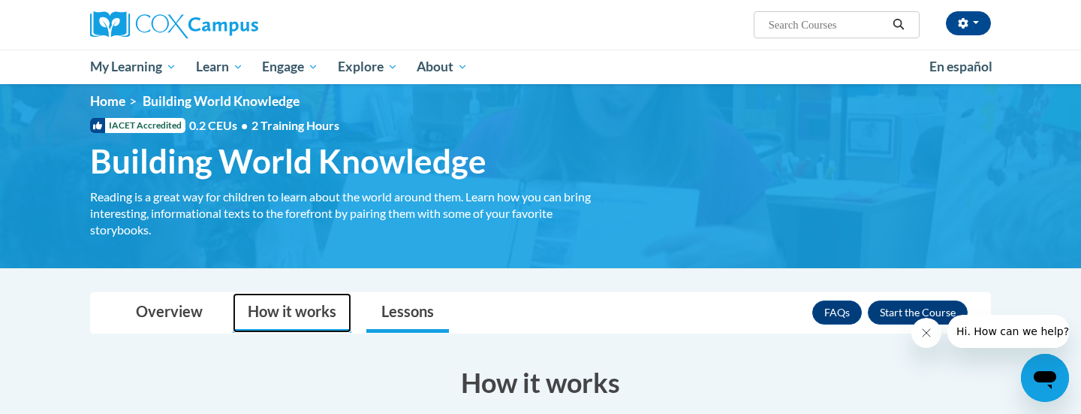
scroll to position [9, 0]
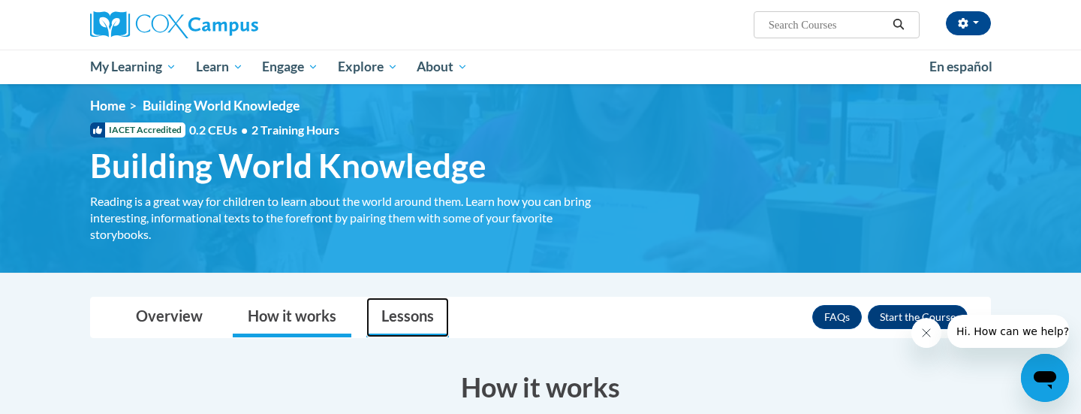
click at [420, 324] on link "Lessons" at bounding box center [407, 317] width 83 height 40
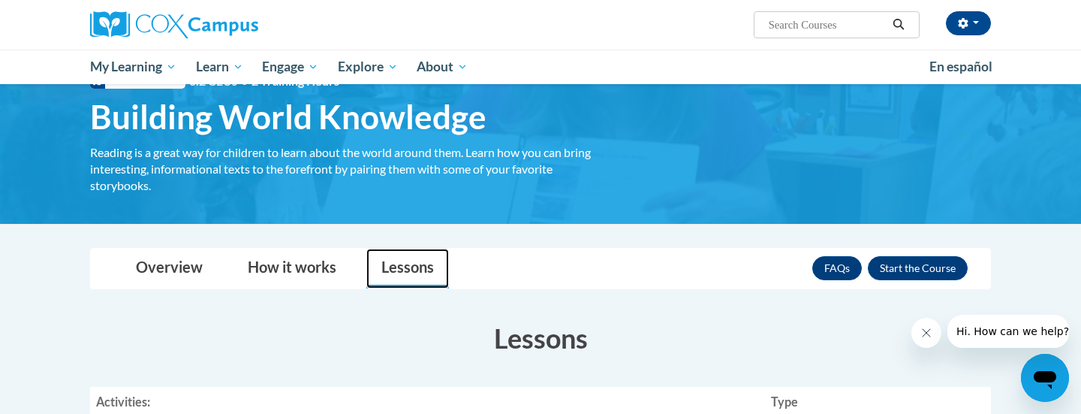
scroll to position [0, 0]
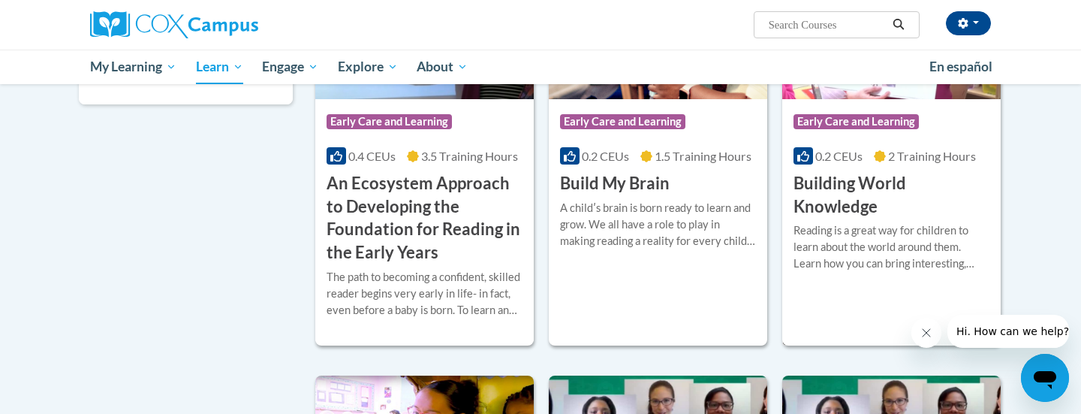
click at [847, 183] on h3 "Building World Knowledge" at bounding box center [891, 195] width 196 height 47
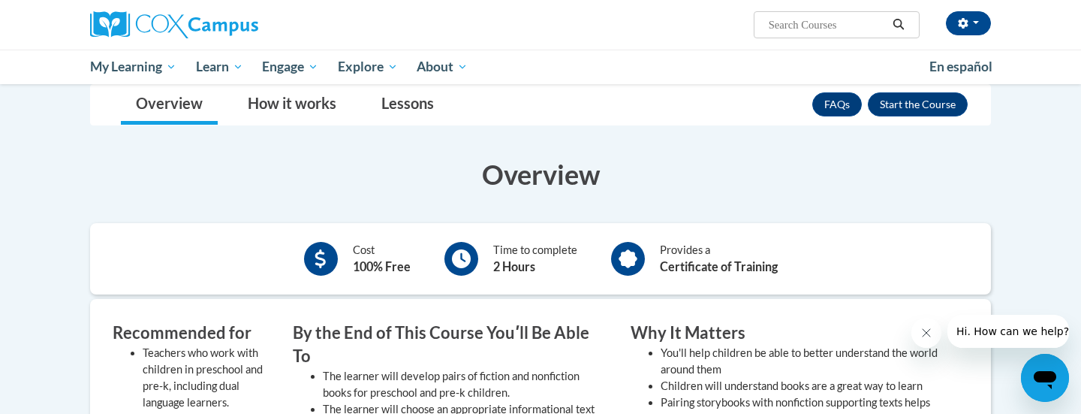
scroll to position [222, 0]
